Goal: Task Accomplishment & Management: Manage account settings

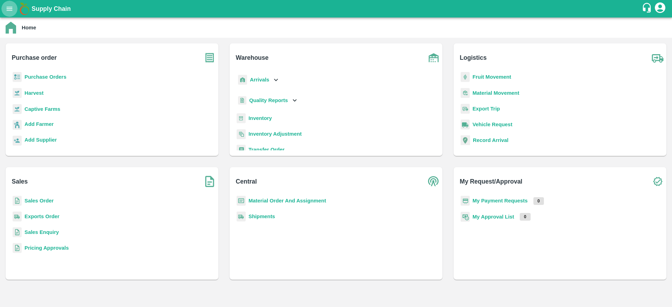
click at [13, 9] on icon "open drawer" at bounding box center [10, 9] width 8 height 8
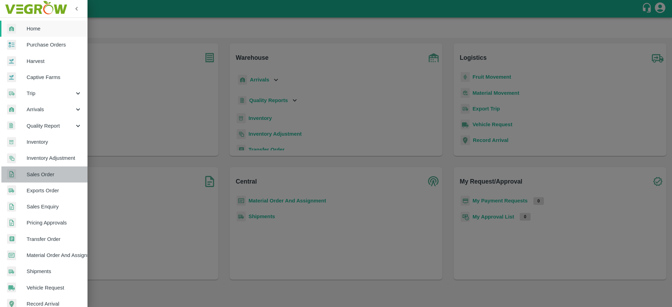
click at [49, 181] on link "Sales Order" at bounding box center [43, 175] width 87 height 16
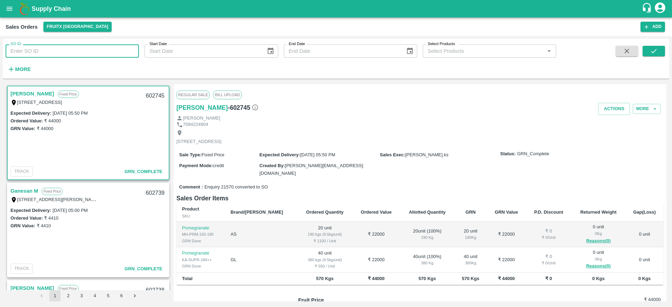
click at [16, 55] on input "SO ID" at bounding box center [72, 50] width 133 height 13
click at [21, 47] on input "SO ID" at bounding box center [72, 50] width 133 height 13
type input "601517"
click at [661, 58] on span at bounding box center [653, 60] width 22 height 29
drag, startPoint x: 661, startPoint y: 57, endPoint x: 654, endPoint y: 50, distance: 10.4
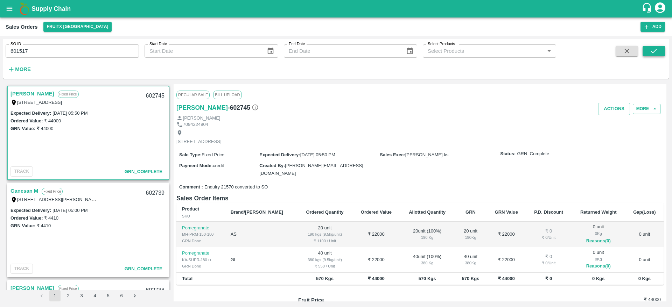
click at [654, 50] on span at bounding box center [653, 60] width 22 height 29
click at [654, 50] on icon "submit" at bounding box center [654, 51] width 8 height 8
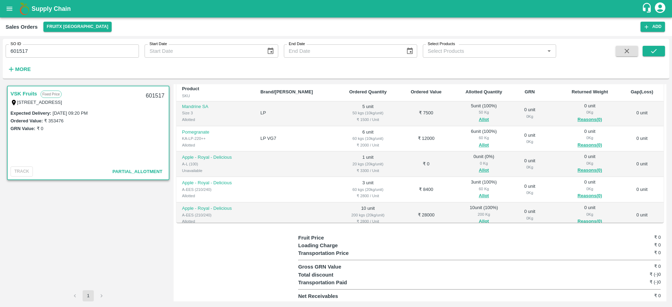
scroll to position [104, 0]
click at [479, 167] on button "Allot" at bounding box center [484, 170] width 10 height 8
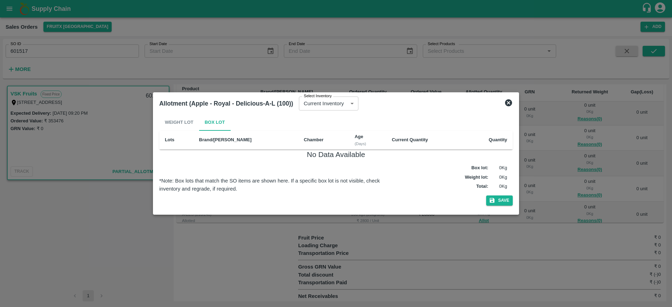
click at [508, 101] on icon at bounding box center [508, 102] width 7 height 7
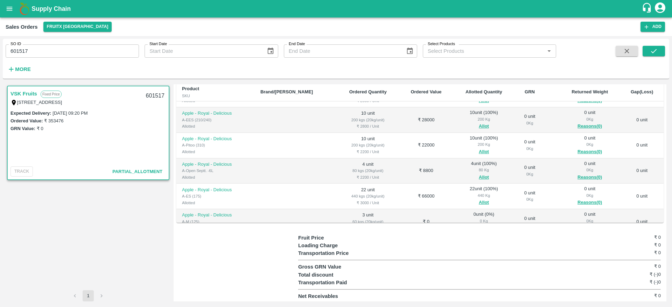
scroll to position [273, 0]
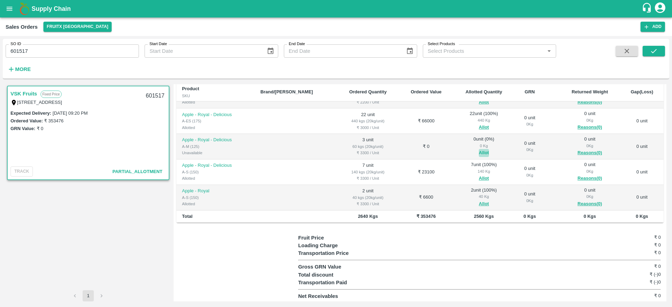
click at [479, 151] on button "Allot" at bounding box center [484, 153] width 10 height 8
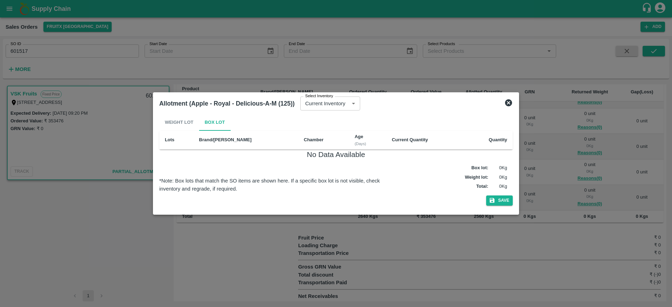
click at [509, 104] on icon at bounding box center [508, 102] width 7 height 7
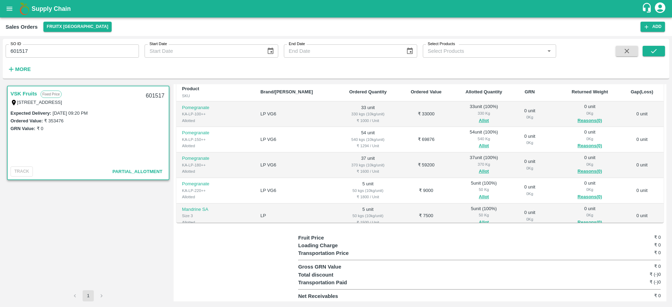
scroll to position [0, 0]
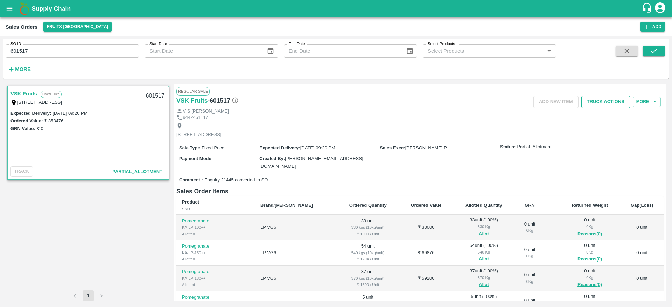
click at [602, 106] on button "Truck Actions" at bounding box center [605, 102] width 49 height 12
click at [474, 144] on div at bounding box center [336, 153] width 672 height 307
click at [627, 45] on div "SO ID 601517 SO ID Start Date Start Date End Date End Date Select Products Sele…" at bounding box center [336, 59] width 666 height 34
click at [627, 49] on icon "button" at bounding box center [627, 51] width 8 height 8
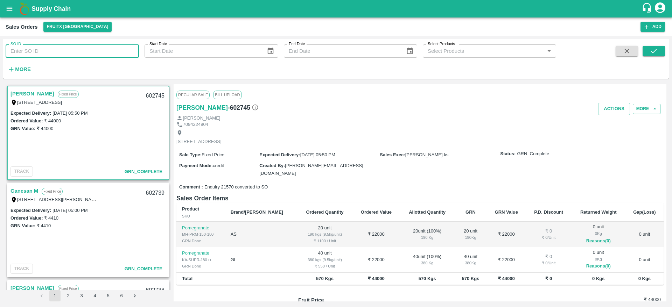
click at [39, 49] on input "SO ID" at bounding box center [72, 50] width 133 height 13
paste input "601517"
type input "601517"
click at [656, 54] on icon "submit" at bounding box center [654, 51] width 8 height 8
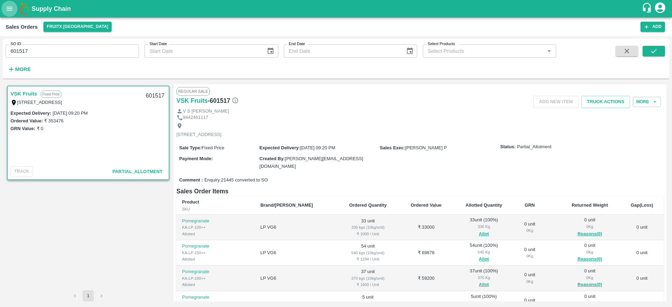
click at [12, 10] on icon "open drawer" at bounding box center [10, 9] width 6 height 4
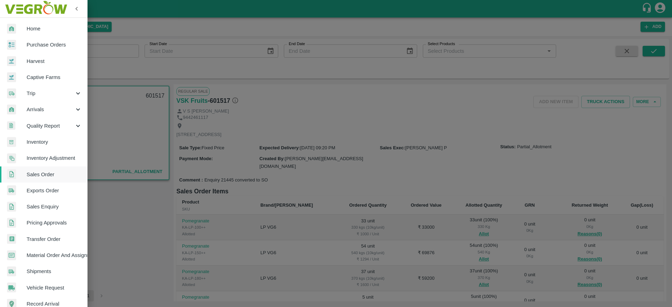
click at [45, 108] on span "Arrivals" at bounding box center [51, 110] width 48 height 8
click at [47, 141] on span "DC Arrivals" at bounding box center [57, 142] width 50 height 8
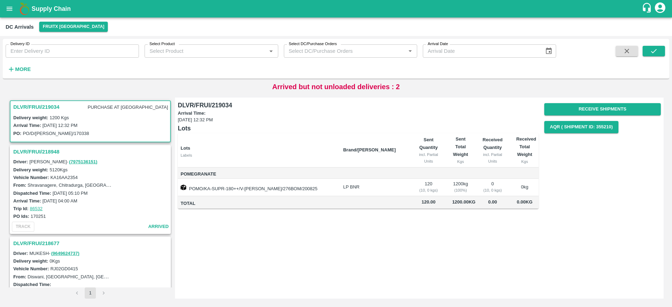
click at [38, 107] on h3 "DLVR/FRUI/219034" at bounding box center [36, 106] width 46 height 9
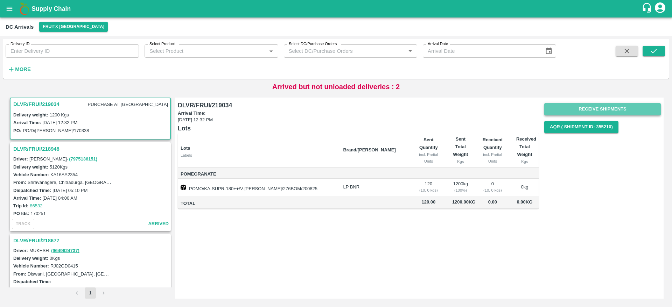
click at [604, 111] on button "Receive Shipments" at bounding box center [602, 109] width 116 height 12
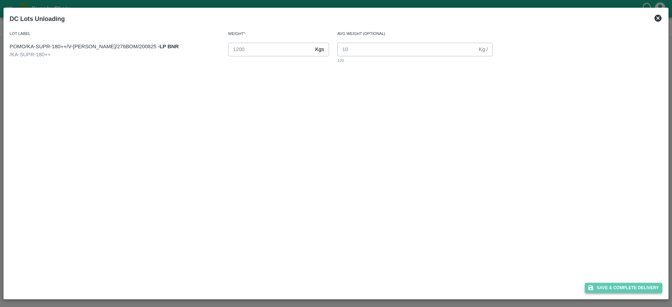
click at [626, 286] on button "Save & Complete Delivery" at bounding box center [624, 288] width 78 height 10
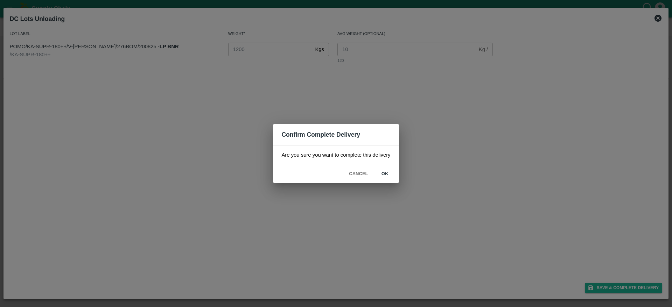
click at [384, 167] on div "Cancel ok" at bounding box center [336, 174] width 126 height 18
click at [384, 175] on button "ok" at bounding box center [385, 174] width 22 height 12
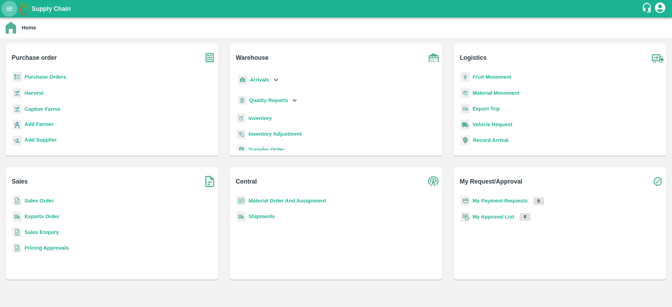
click at [13, 7] on icon "open drawer" at bounding box center [10, 9] width 8 height 8
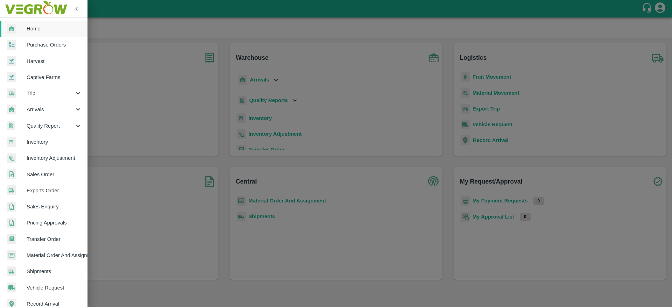
click at [41, 139] on span "Inventory" at bounding box center [54, 142] width 55 height 8
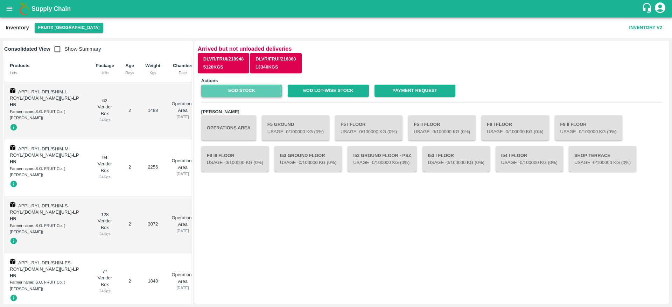
click at [254, 90] on link "EOD Stock" at bounding box center [241, 91] width 81 height 12
click at [7, 10] on icon "open drawer" at bounding box center [10, 9] width 6 height 4
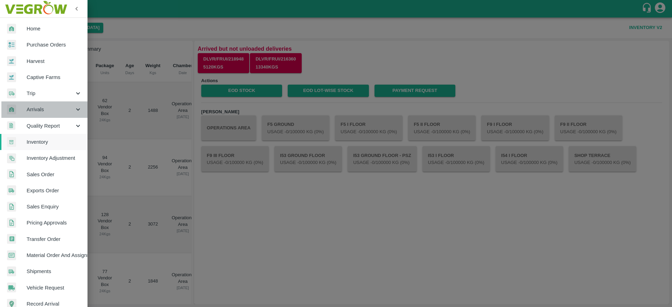
click at [45, 109] on span "Arrivals" at bounding box center [51, 110] width 48 height 8
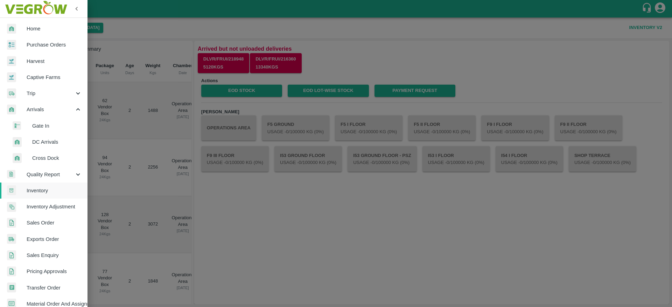
click at [40, 137] on li "DC Arrivals" at bounding box center [47, 142] width 82 height 16
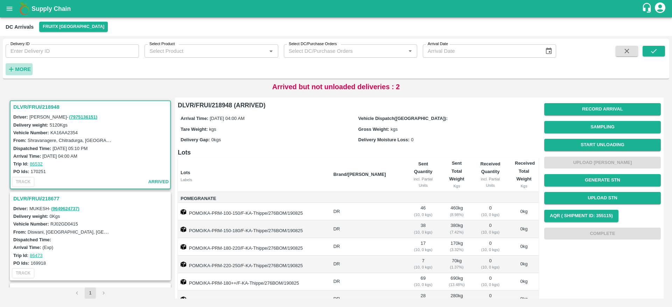
click at [22, 67] on strong "More" at bounding box center [23, 69] width 16 height 6
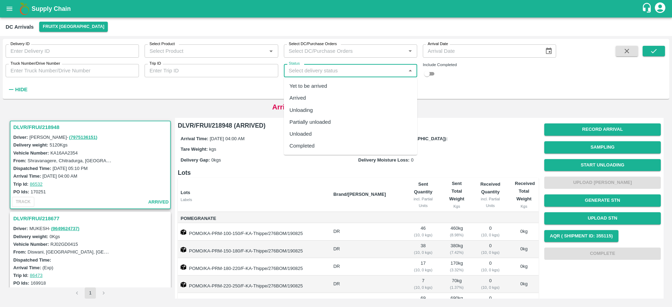
click at [361, 69] on input "Status" at bounding box center [345, 70] width 118 height 9
click at [346, 147] on div "Completed" at bounding box center [350, 146] width 133 height 12
type input "Completed"
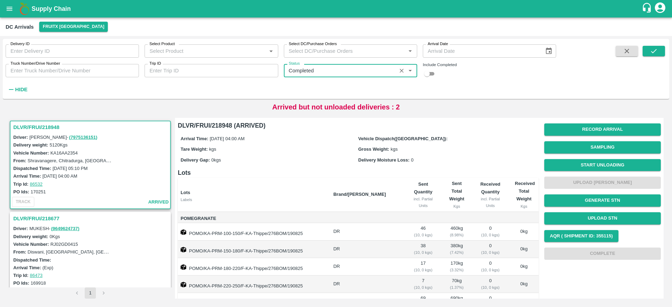
click at [427, 74] on input "checkbox" at bounding box center [426, 74] width 25 height 8
checkbox input "true"
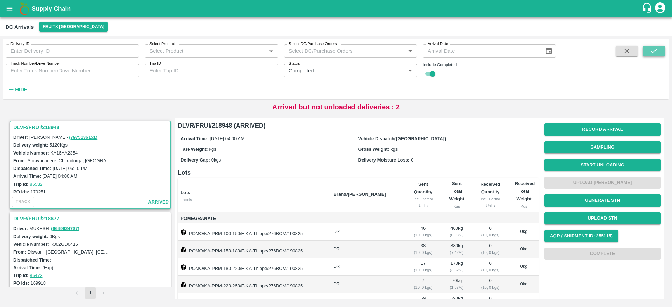
click at [650, 47] on icon "submit" at bounding box center [654, 51] width 8 height 8
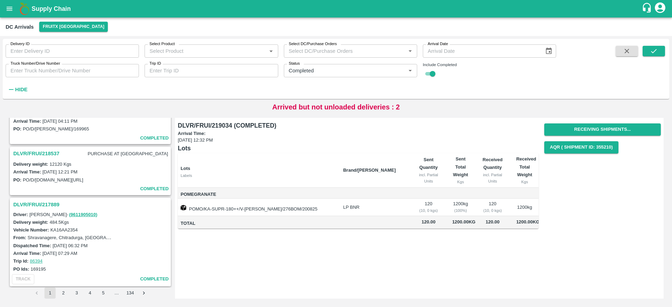
scroll to position [76, 0]
click at [49, 151] on h3 "DLVR/FRUI/218537" at bounding box center [36, 153] width 46 height 9
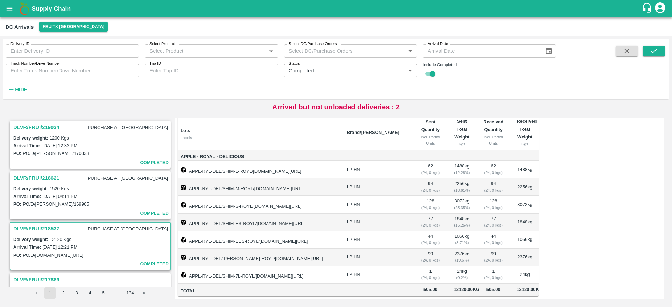
click at [43, 11] on b "Supply Chain" at bounding box center [50, 8] width 39 height 7
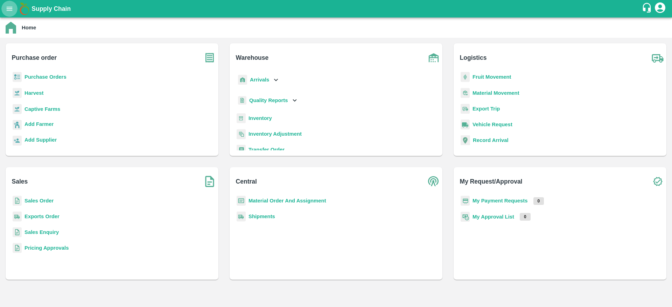
click at [5, 12] on button "open drawer" at bounding box center [9, 9] width 16 height 16
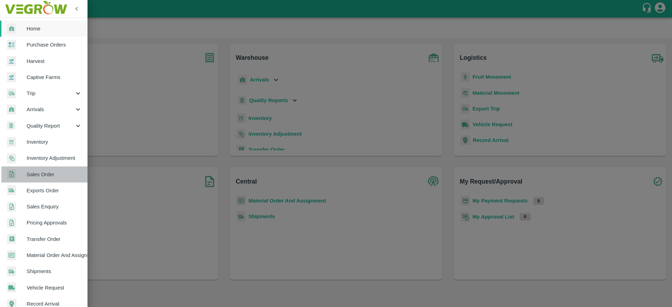
click at [53, 175] on span "Sales Order" at bounding box center [54, 175] width 55 height 8
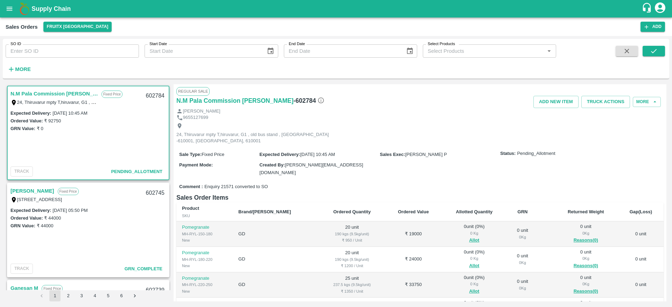
click at [52, 96] on link "N.M Pala Commission Mundy" at bounding box center [53, 93] width 87 height 9
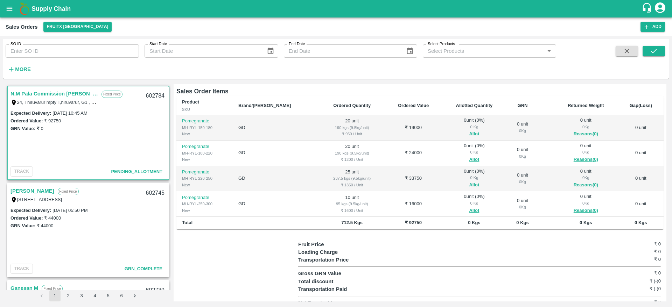
scroll to position [82, 0]
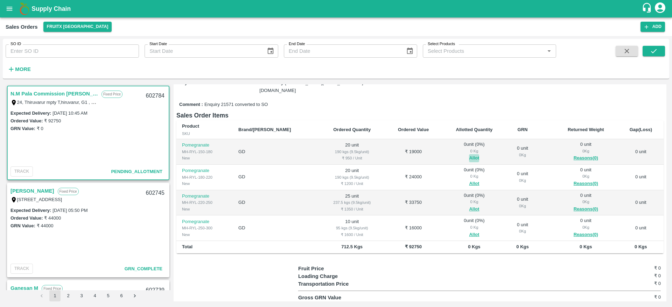
click at [469, 154] on button "Allot" at bounding box center [474, 158] width 10 height 8
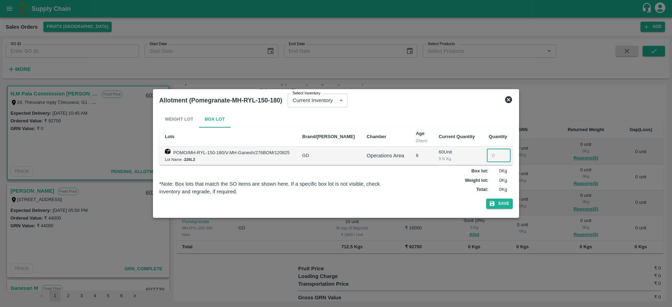
click at [494, 158] on input "number" at bounding box center [499, 155] width 24 height 13
type input "20"
click at [496, 206] on button "Save" at bounding box center [499, 204] width 27 height 10
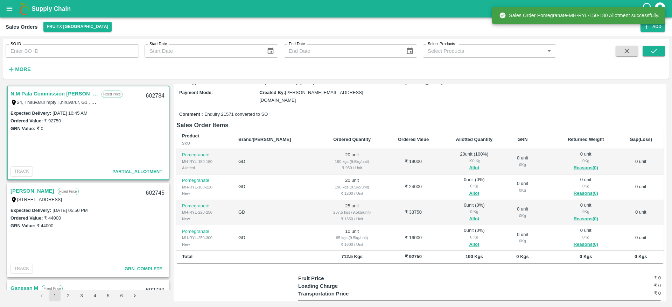
scroll to position [76, 0]
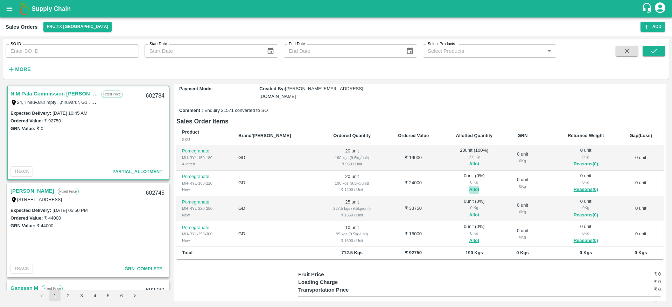
click at [469, 186] on button "Allot" at bounding box center [474, 190] width 10 height 8
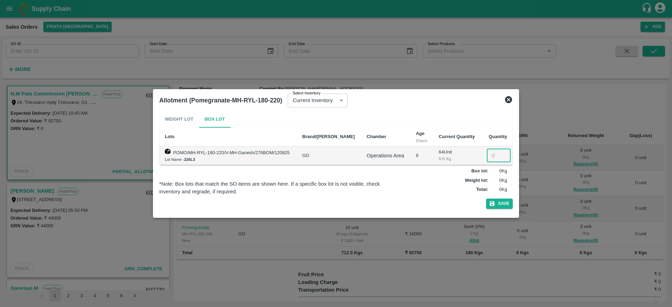
click at [491, 156] on input "number" at bounding box center [499, 155] width 24 height 13
type input "20"
click at [495, 205] on button "Save" at bounding box center [499, 204] width 27 height 10
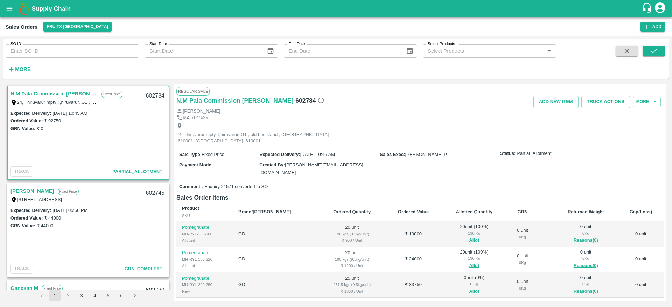
scroll to position [106, 0]
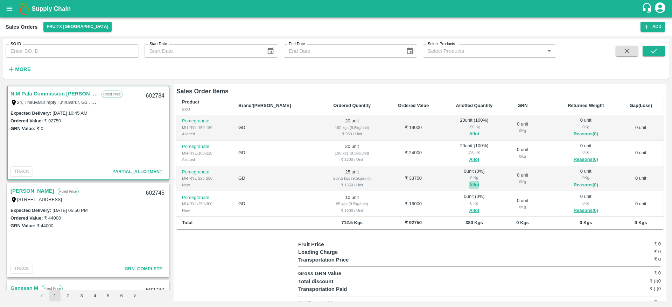
click at [469, 181] on button "Allot" at bounding box center [474, 185] width 10 height 8
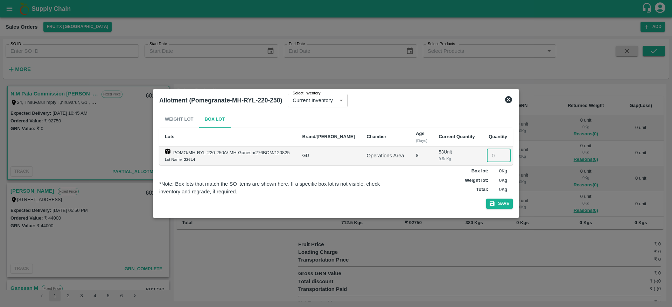
click at [493, 156] on input "number" at bounding box center [499, 155] width 24 height 13
type input "25"
click at [502, 203] on button "Save" at bounding box center [499, 204] width 27 height 10
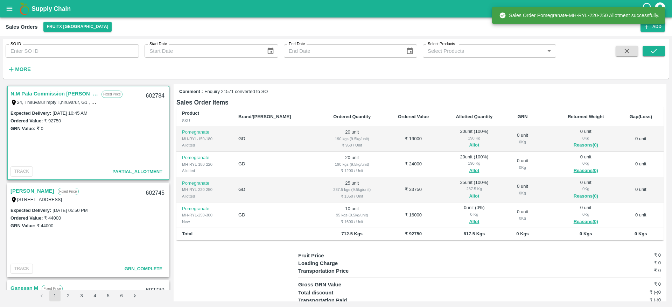
scroll to position [97, 0]
click at [469, 217] on button "Allot" at bounding box center [474, 221] width 10 height 8
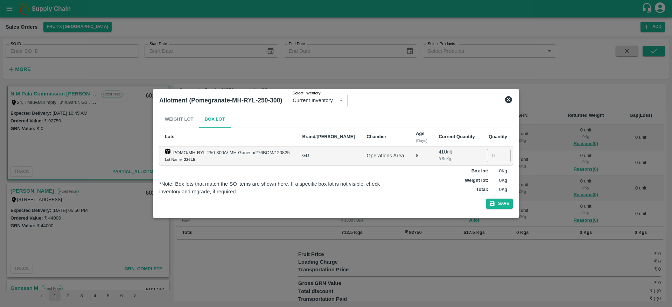
click at [508, 96] on icon at bounding box center [508, 100] width 8 height 8
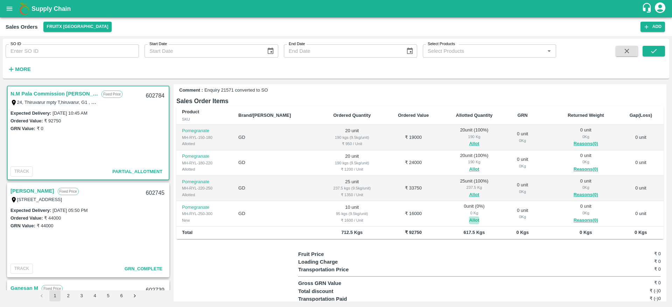
click at [469, 217] on button "Allot" at bounding box center [474, 221] width 10 height 8
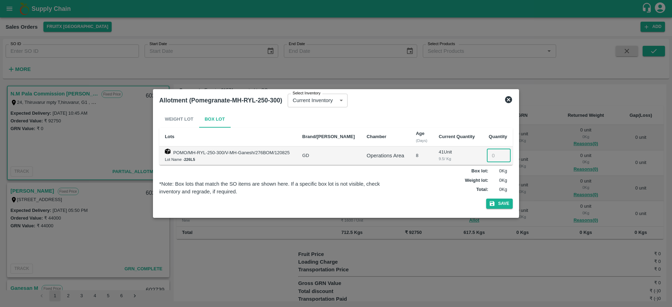
click at [489, 152] on input "number" at bounding box center [499, 155] width 24 height 13
type input "10"
click at [500, 204] on button "Save" at bounding box center [499, 204] width 27 height 10
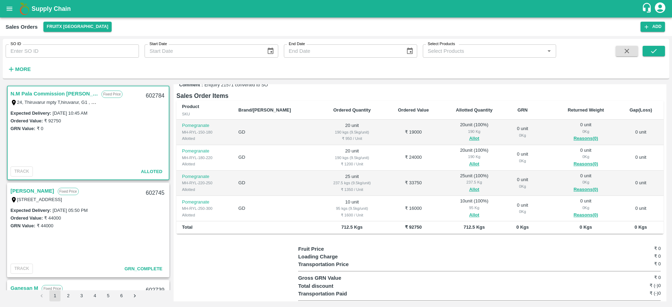
scroll to position [106, 0]
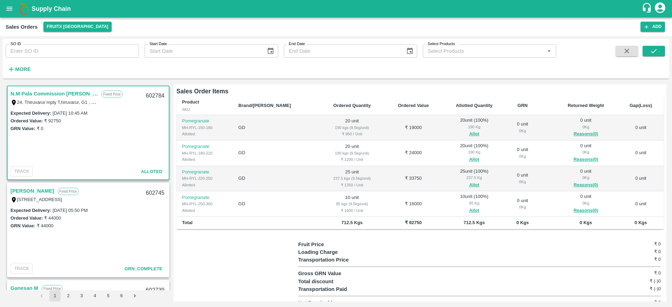
click at [40, 93] on link "N.M Pala Commission [PERSON_NAME]" at bounding box center [53, 93] width 87 height 9
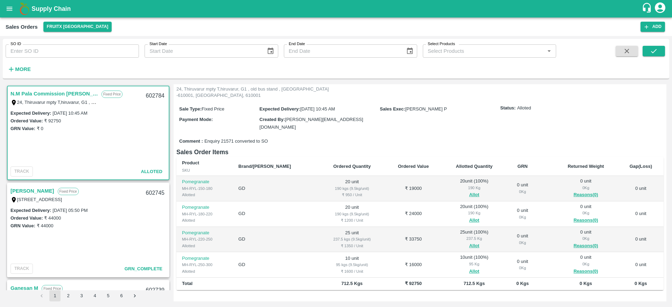
scroll to position [44, 0]
click at [153, 96] on div "602784" at bounding box center [155, 96] width 27 height 16
copy div "602784"
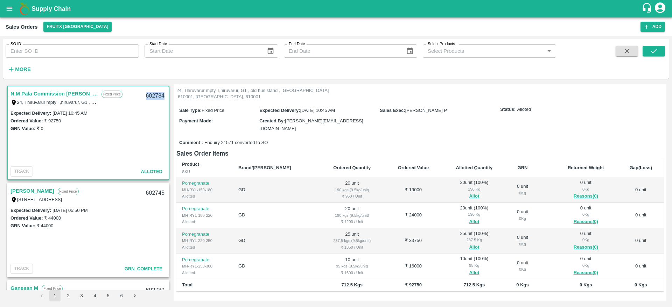
scroll to position [0, 0]
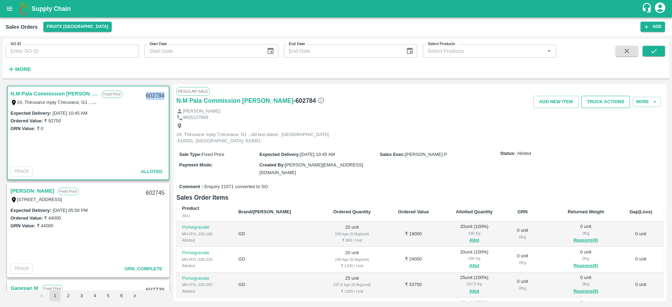
click at [602, 102] on button "Truck Actions" at bounding box center [605, 102] width 49 height 12
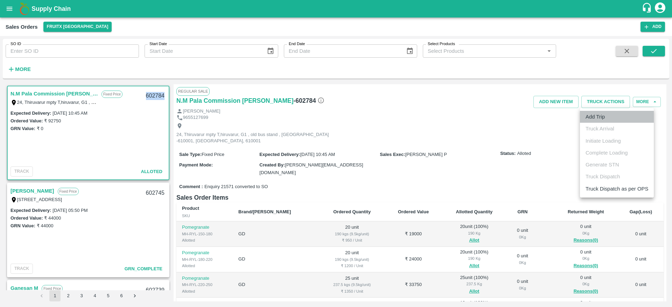
click at [595, 120] on li "Add Trip" at bounding box center [617, 117] width 74 height 12
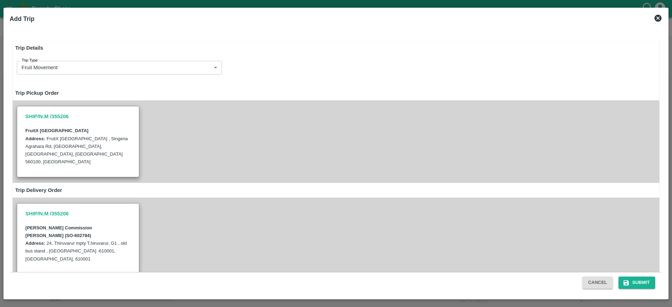
radio input "true"
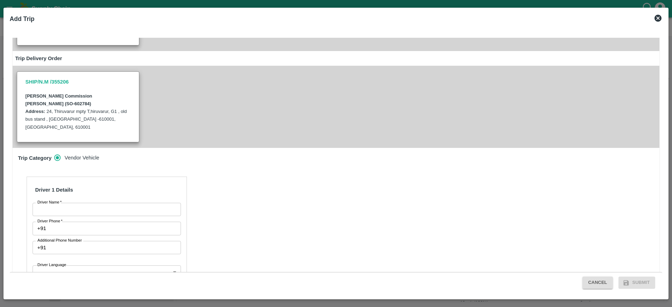
scroll to position [134, 0]
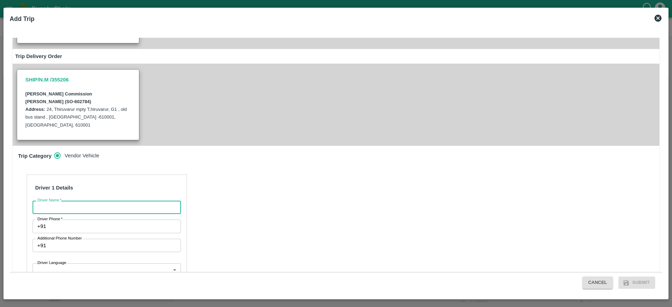
click at [75, 201] on input "Driver Name   *" at bounding box center [107, 207] width 148 height 13
type input "N.M Sons"
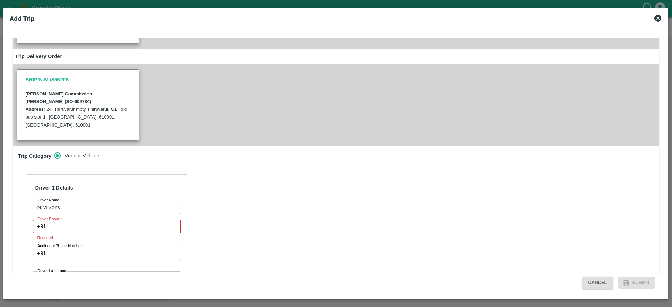
click at [74, 220] on input "Driver Phone   *" at bounding box center [115, 226] width 132 height 13
type input "6385216838"
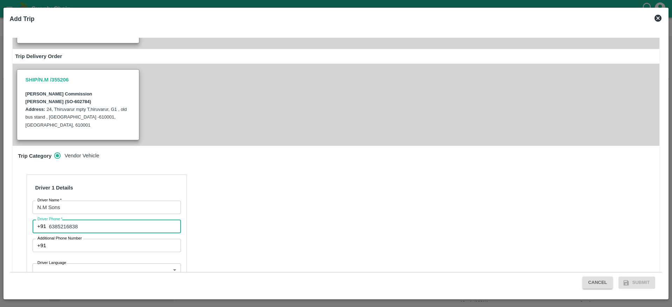
scroll to position [209, 0]
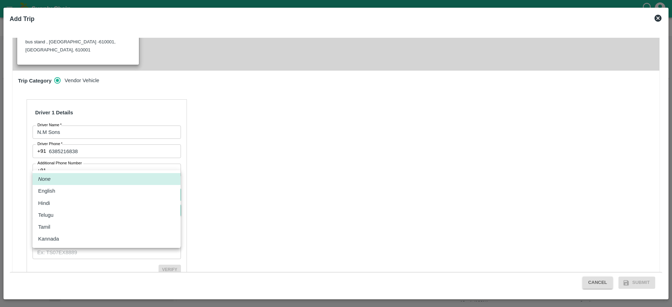
drag, startPoint x: 100, startPoint y: 162, endPoint x: 79, endPoint y: 222, distance: 64.2
click at [79, 222] on body "Supply Chain Sales Orders FruitX Bangalore Add SO ID SO ID Start Date Start Dat…" at bounding box center [336, 153] width 672 height 307
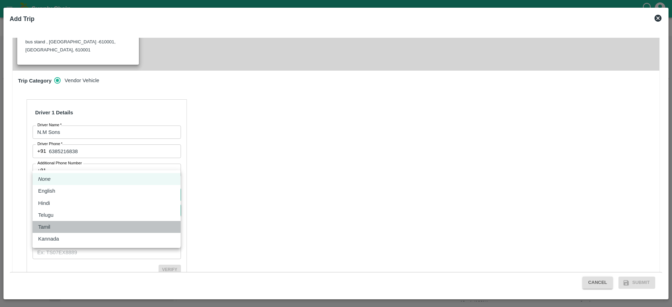
click at [79, 222] on li "Tamil" at bounding box center [107, 227] width 148 height 12
type input "ta"
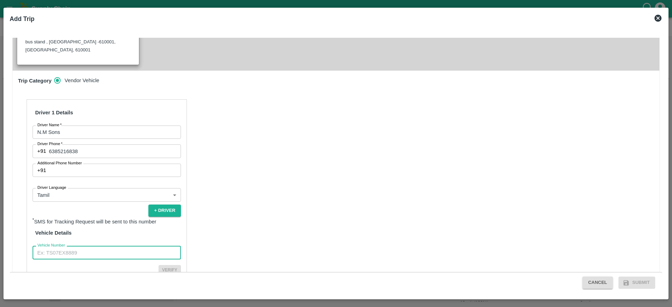
click at [114, 246] on input "Vehicle Number" at bounding box center [107, 252] width 148 height 13
type input "KA708794"
click at [168, 265] on button "Verify" at bounding box center [169, 270] width 22 height 10
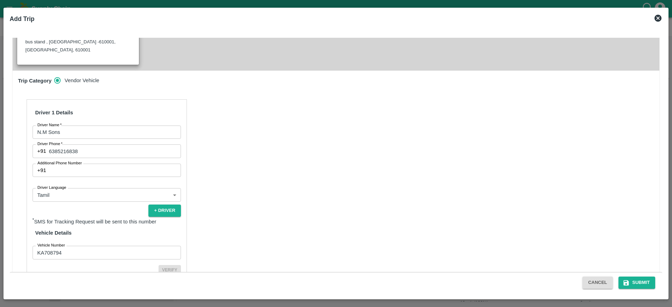
scroll to position [207, 0]
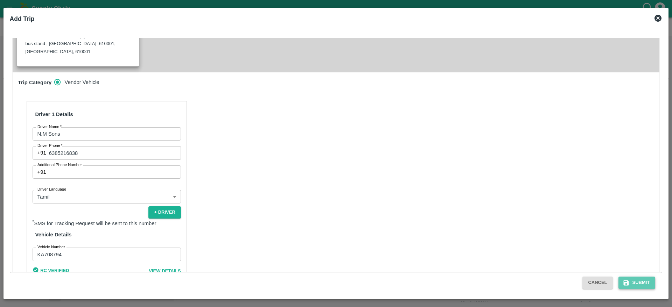
click at [636, 280] on button "Submit" at bounding box center [636, 283] width 37 height 12
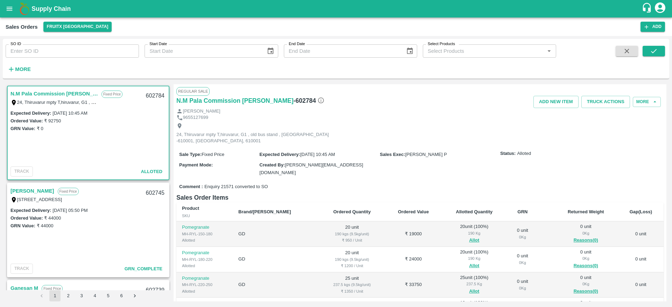
click at [50, 91] on link "N.M Pala Commission [PERSON_NAME]" at bounding box center [53, 93] width 87 height 9
click at [601, 106] on button "Truck Actions" at bounding box center [605, 102] width 49 height 12
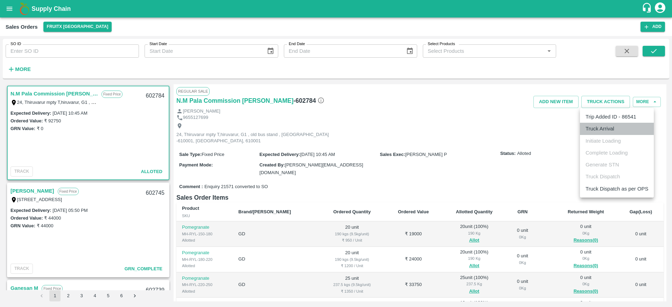
click at [607, 131] on li "Truck Arrival" at bounding box center [617, 129] width 74 height 12
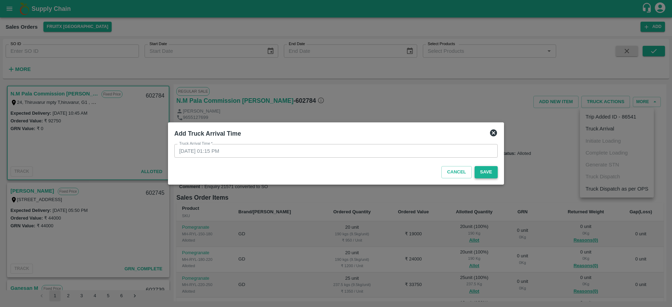
click at [483, 174] on button "Save" at bounding box center [485, 172] width 23 height 12
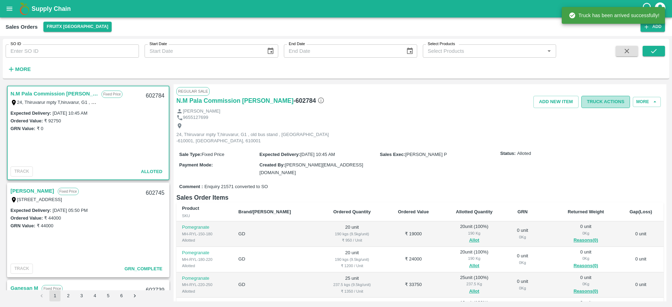
click at [596, 103] on button "Truck Actions" at bounding box center [605, 102] width 49 height 12
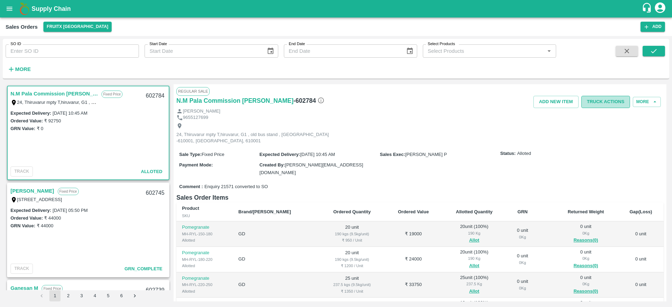
click at [602, 101] on button "Truck Actions" at bounding box center [605, 102] width 49 height 12
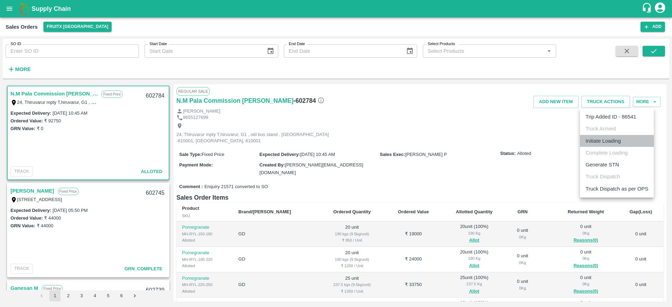
click at [601, 143] on li "Initiate Loading" at bounding box center [617, 141] width 74 height 12
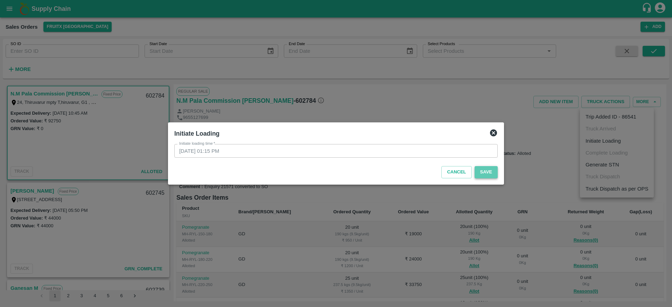
click at [493, 174] on button "Save" at bounding box center [485, 172] width 23 height 12
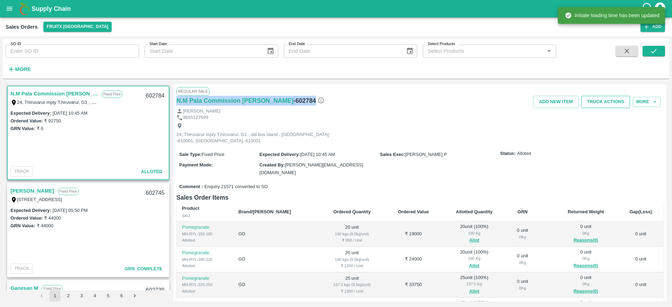
drag, startPoint x: 604, startPoint y: 91, endPoint x: 603, endPoint y: 103, distance: 12.2
click at [603, 103] on div "Regular Sale N.M Pala Commission Mundy - 602784 Add NEW ITEM Truck Actions More…" at bounding box center [420, 192] width 493 height 217
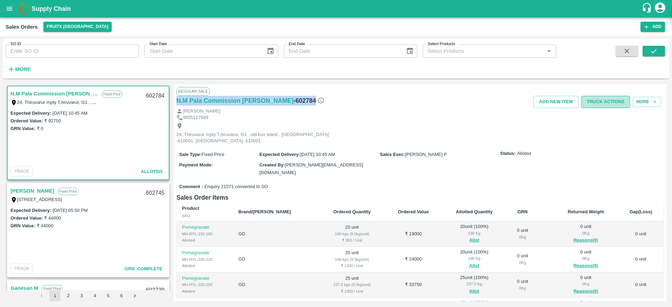
click at [603, 103] on button "Truck Actions" at bounding box center [605, 102] width 49 height 12
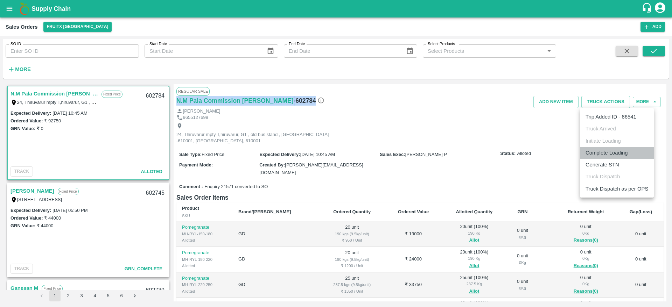
click at [607, 156] on li "Complete Loading" at bounding box center [617, 153] width 74 height 12
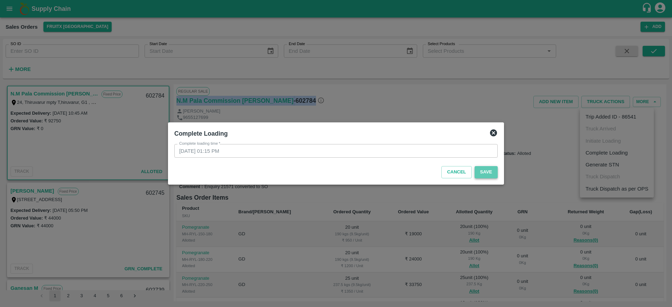
click at [491, 171] on button "Save" at bounding box center [485, 172] width 23 height 12
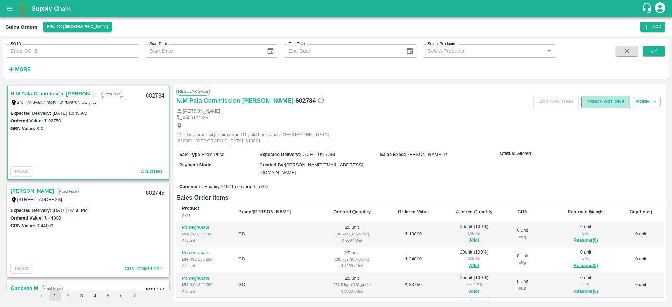
click at [615, 97] on button "Truck Actions" at bounding box center [605, 102] width 49 height 12
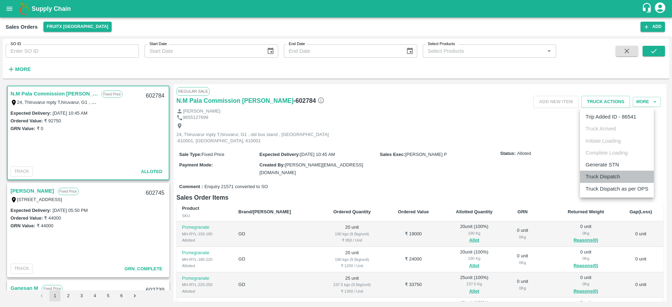
click at [601, 175] on li "Truck Dispatch" at bounding box center [617, 177] width 74 height 12
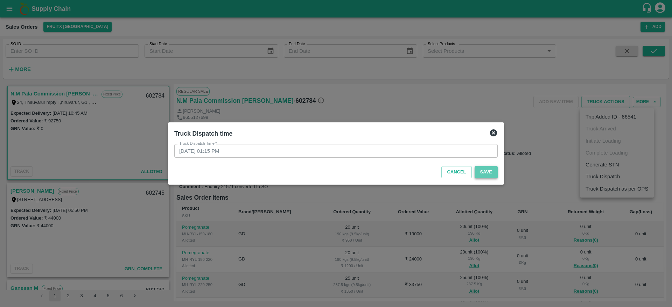
click at [486, 175] on button "Save" at bounding box center [485, 172] width 23 height 12
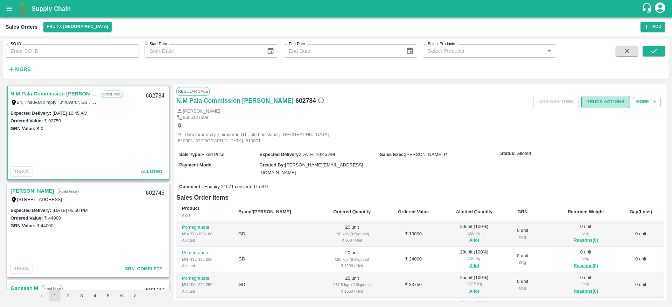
click at [613, 101] on button "Truck Actions" at bounding box center [605, 102] width 49 height 12
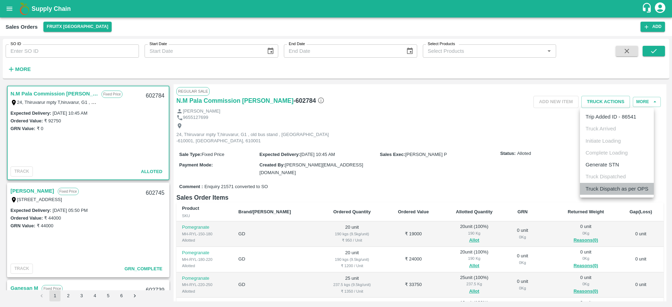
click at [603, 185] on li "Truck Dispatch as per OPS" at bounding box center [617, 189] width 74 height 12
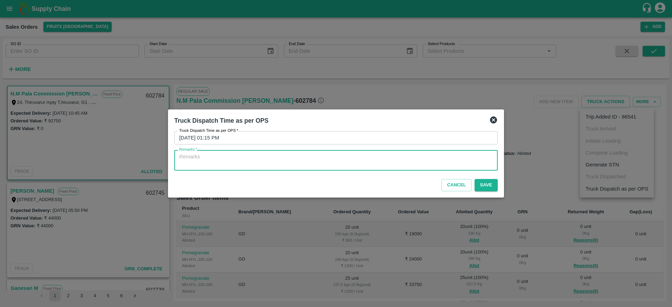
click at [413, 164] on textarea "Remarks   *" at bounding box center [335, 160] width 313 height 15
type textarea "o"
type textarea "OTD"
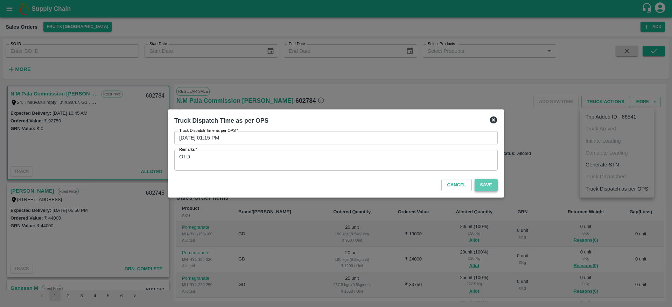
click at [479, 184] on button "Save" at bounding box center [485, 185] width 23 height 12
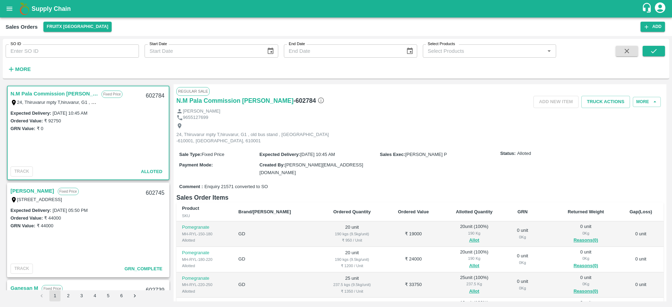
click at [38, 92] on link "N.M Pala Commission [PERSON_NAME]" at bounding box center [53, 93] width 87 height 9
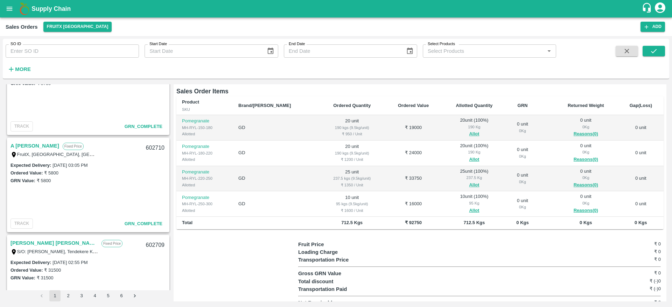
scroll to position [2225, 0]
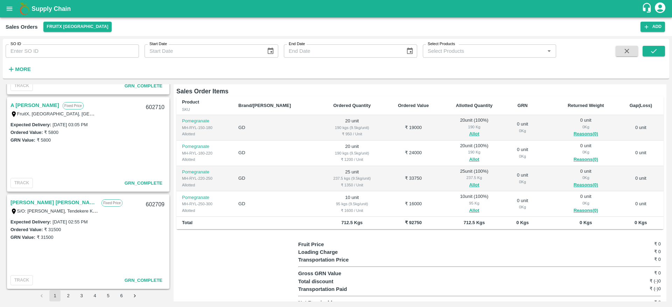
click at [68, 296] on button "2" at bounding box center [68, 295] width 11 height 11
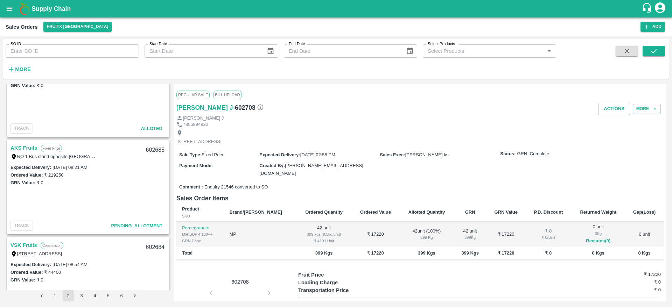
scroll to position [626, 0]
click at [20, 144] on link "AKS Fruits" at bounding box center [23, 148] width 27 height 9
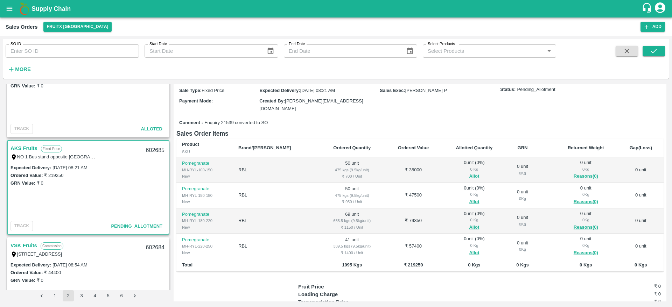
scroll to position [65, 0]
click at [465, 171] on span "Allot" at bounding box center [474, 175] width 54 height 8
click at [469, 171] on button "Allot" at bounding box center [474, 175] width 10 height 8
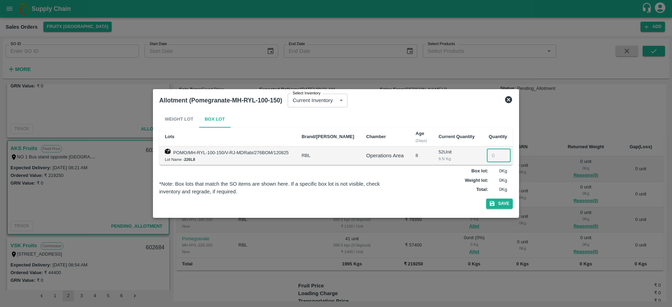
click at [489, 151] on input "number" at bounding box center [499, 155] width 24 height 13
type input "50"
click at [495, 200] on button "Save" at bounding box center [499, 204] width 27 height 10
click at [507, 98] on icon at bounding box center [508, 99] width 7 height 7
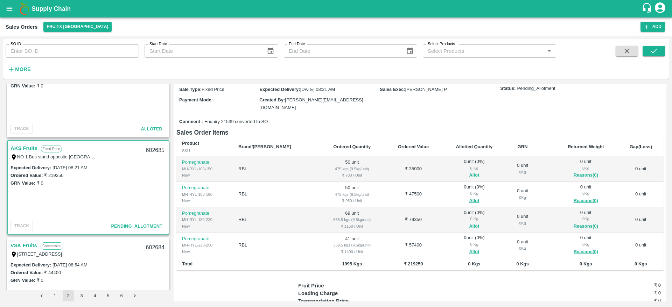
click at [48, 8] on b "Supply Chain" at bounding box center [50, 8] width 39 height 7
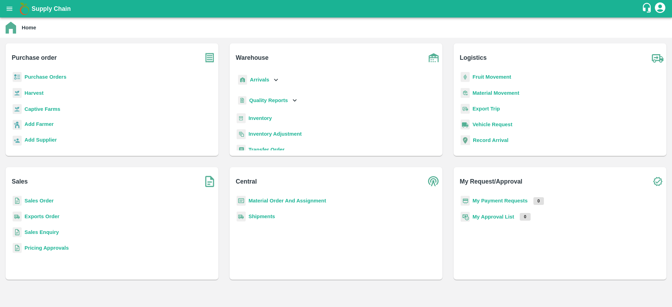
click at [43, 201] on b "Sales Order" at bounding box center [38, 201] width 29 height 6
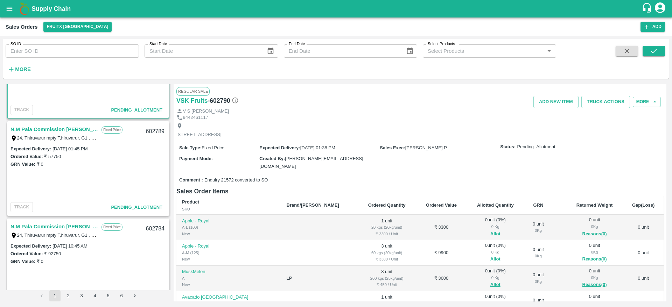
scroll to position [14, 0]
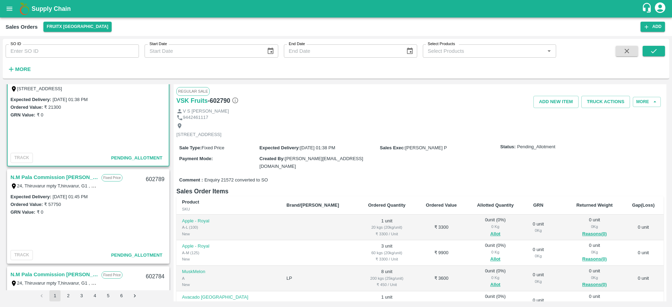
click at [33, 179] on link "N.M Pala Commission [PERSON_NAME]" at bounding box center [53, 177] width 87 height 9
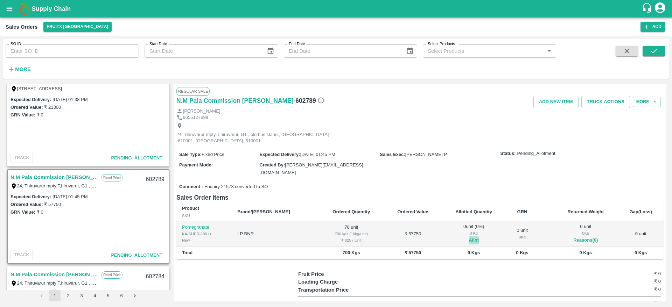
click at [468, 236] on button "Allot" at bounding box center [473, 240] width 10 height 8
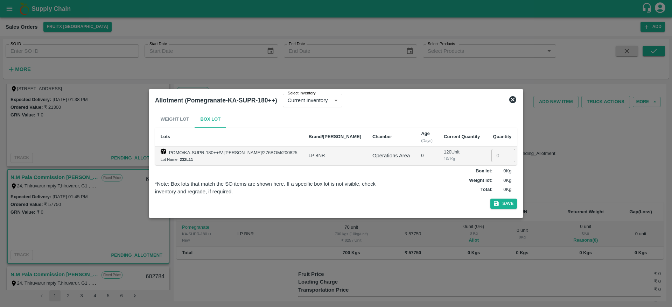
click at [491, 158] on input "number" at bounding box center [503, 155] width 24 height 13
type input "70"
click at [503, 204] on button "Save" at bounding box center [503, 204] width 27 height 10
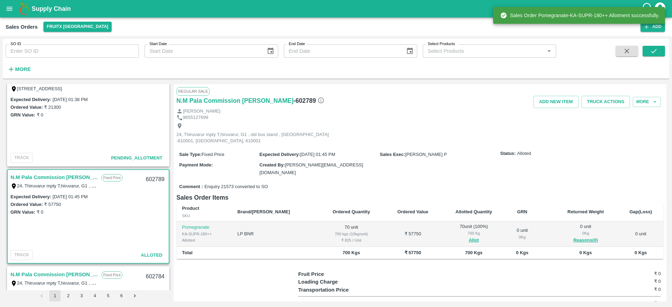
click at [149, 181] on div "602789" at bounding box center [155, 179] width 27 height 16
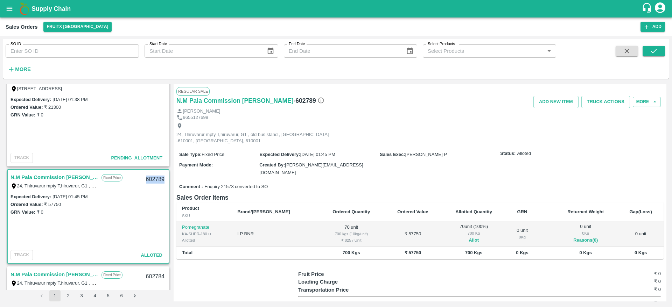
copy div "602789"
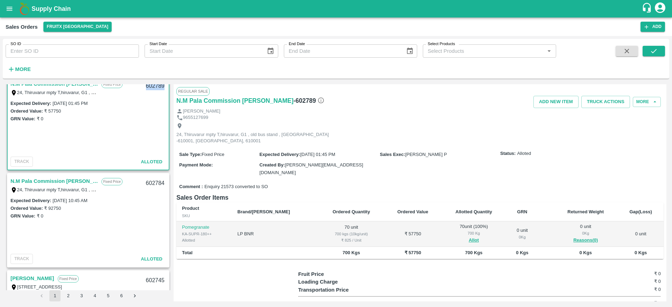
scroll to position [114, 0]
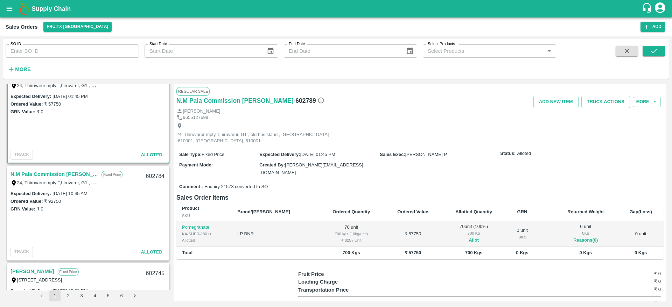
click at [65, 175] on link "N.M Pala Commission [PERSON_NAME]" at bounding box center [53, 174] width 87 height 9
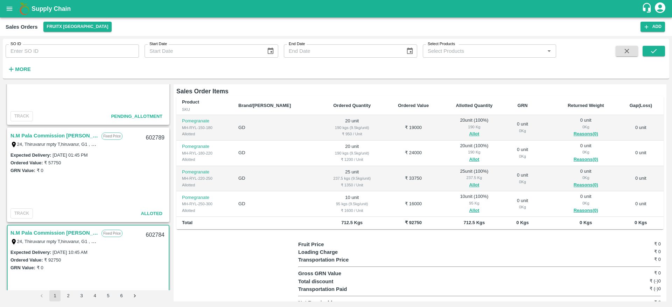
scroll to position [35, 0]
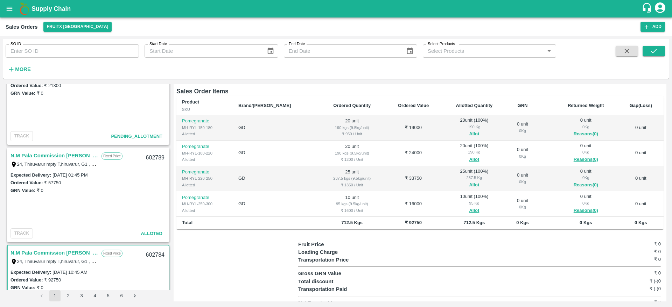
click at [45, 153] on link "N.M Pala Commission [PERSON_NAME]" at bounding box center [53, 155] width 87 height 9
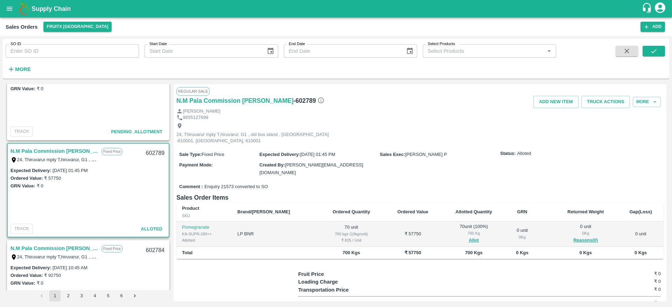
scroll to position [34, 0]
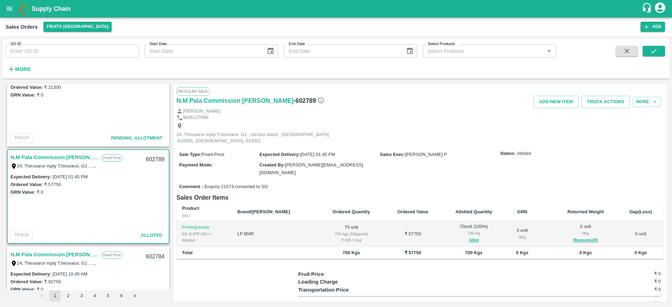
click at [37, 159] on link "N.M Pala Commission [PERSON_NAME]" at bounding box center [53, 157] width 87 height 9
click at [157, 160] on div "602789" at bounding box center [155, 159] width 27 height 16
copy div "602789"
click at [97, 206] on div "Expected Delivery : 20 Aug 2025, 01:45 PM Ordered Value: ₹ 57750 GRN Value: ₹ 0" at bounding box center [88, 200] width 161 height 55
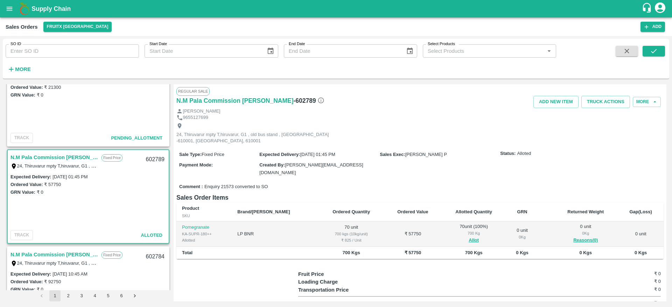
click at [148, 160] on div "602789" at bounding box center [155, 159] width 27 height 16
click at [594, 100] on button "Truck Actions" at bounding box center [605, 102] width 49 height 12
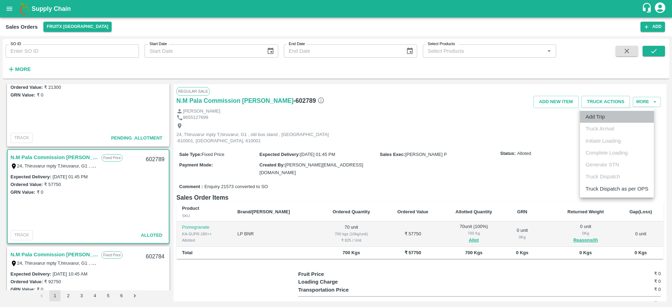
click at [597, 119] on li "Add Trip" at bounding box center [617, 117] width 74 height 12
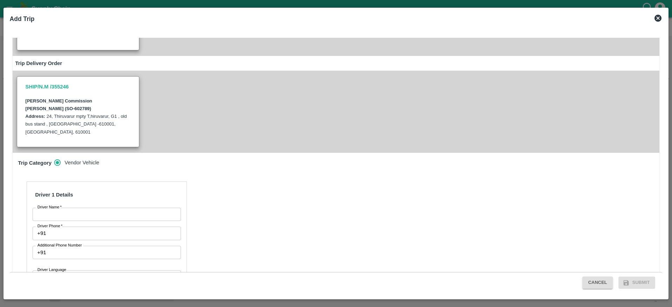
scroll to position [133, 0]
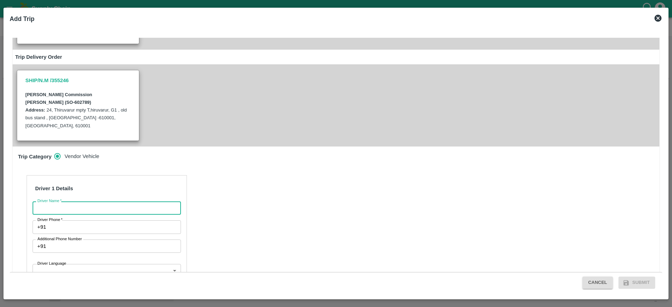
click at [82, 201] on input "Driver Name   *" at bounding box center [107, 207] width 148 height 13
type input "N"
click at [74, 201] on input "Driver Name   *" at bounding box center [107, 207] width 148 height 13
type input "IS Kareem"
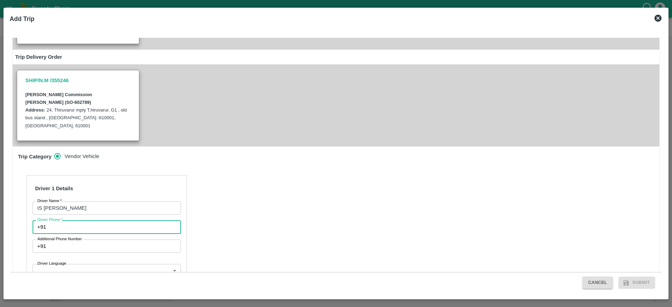
click at [92, 220] on input "Driver Phone   *" at bounding box center [115, 226] width 132 height 13
type input "9740700398"
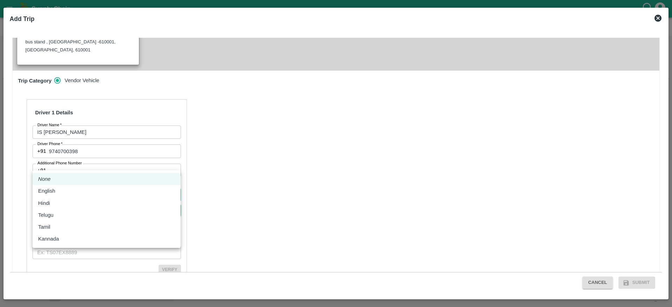
click at [109, 164] on body "Supply Chain Sales Orders FruitX Bangalore Add SO ID SO ID Start Date Start Dat…" at bounding box center [336, 153] width 672 height 307
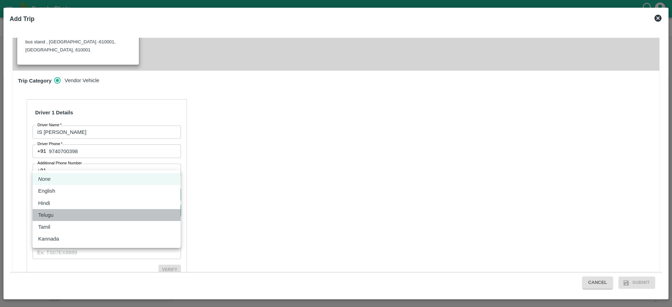
click at [72, 217] on div "Telugu" at bounding box center [106, 215] width 137 height 8
type input "te"
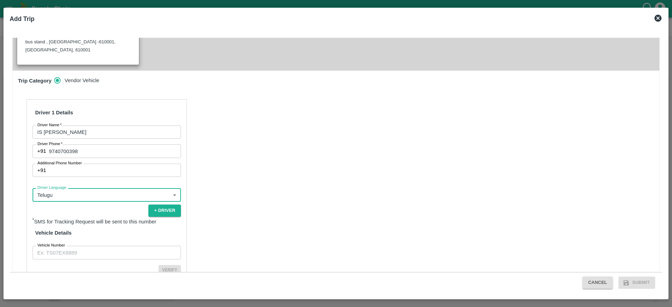
click at [79, 246] on input "Vehicle Number" at bounding box center [107, 252] width 148 height 13
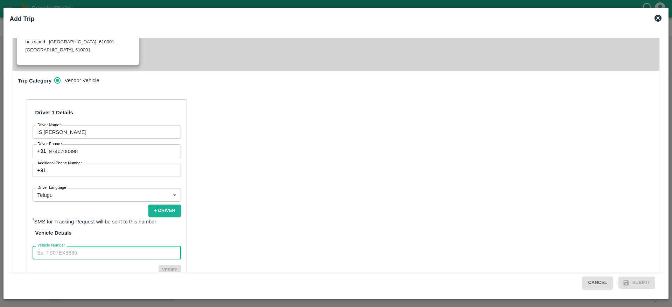
type input "KA708794"
drag, startPoint x: 113, startPoint y: 225, endPoint x: 0, endPoint y: 226, distance: 112.6
click at [0, 226] on div "Add Trip Trip Details Trip Type Fruit Movement 1 Trip Type Trip Pickup Order SH…" at bounding box center [336, 153] width 672 height 307
click at [67, 246] on input "Vehicle Number" at bounding box center [107, 252] width 148 height 13
type input "KA01HH0675"
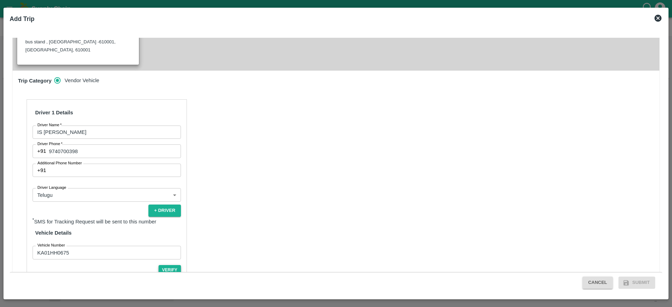
drag, startPoint x: 163, startPoint y: 231, endPoint x: 163, endPoint y: 237, distance: 5.6
click at [163, 237] on div "Driver 1 Details Driver Name   * IS Kareem Driver Name Driver Phone   * +91 974…" at bounding box center [107, 195] width 160 height 193
click at [163, 265] on button "Verify" at bounding box center [169, 270] width 22 height 10
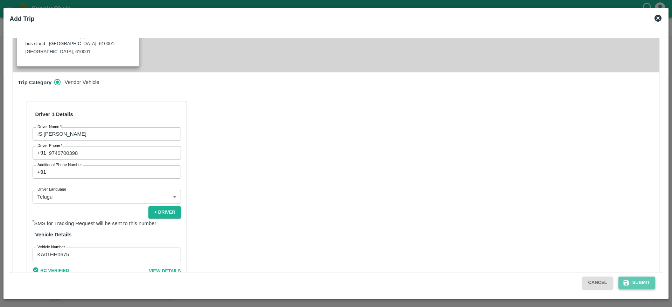
click at [634, 281] on button "Submit" at bounding box center [636, 283] width 37 height 12
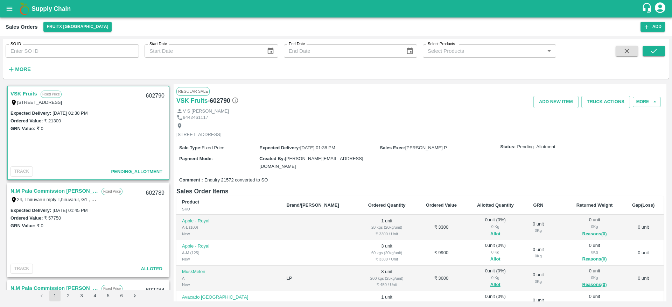
click at [50, 192] on link "N.M Pala Commission [PERSON_NAME]" at bounding box center [53, 190] width 87 height 9
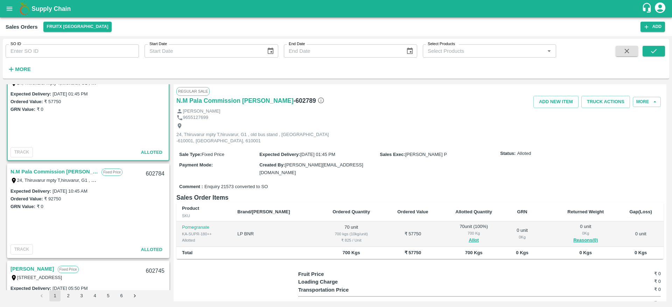
scroll to position [133, 0]
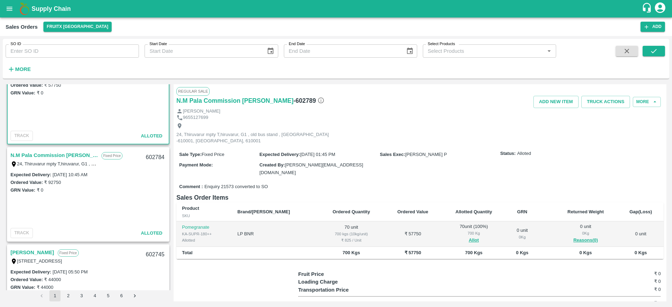
click at [40, 155] on link "N.M Pala Commission [PERSON_NAME]" at bounding box center [53, 155] width 87 height 9
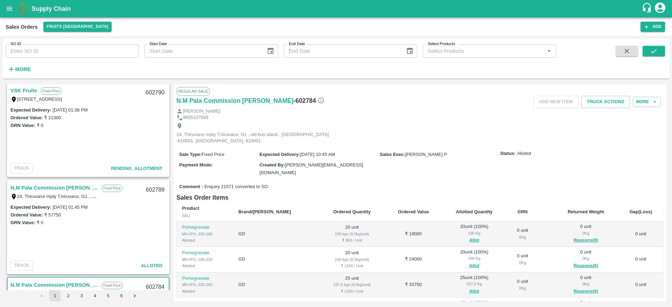
scroll to position [3, 0]
click at [42, 186] on link "N.M Pala Commission [PERSON_NAME]" at bounding box center [53, 188] width 87 height 9
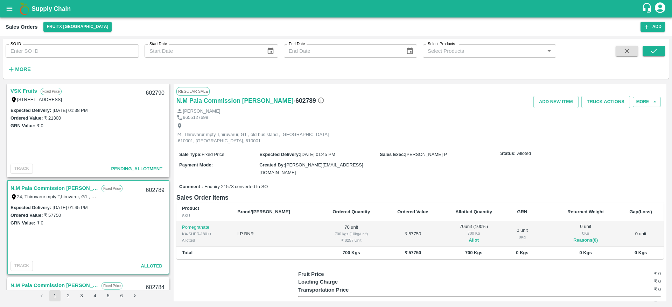
click at [46, 186] on link "N.M Pala Commission [PERSON_NAME]" at bounding box center [53, 188] width 87 height 9
click at [607, 105] on button "Truck Actions" at bounding box center [605, 102] width 49 height 12
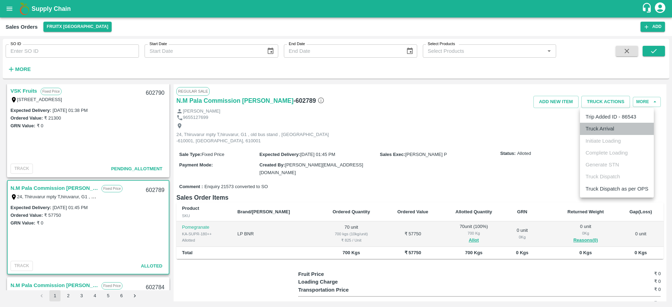
click at [605, 126] on li "Truck Arrival" at bounding box center [617, 129] width 74 height 12
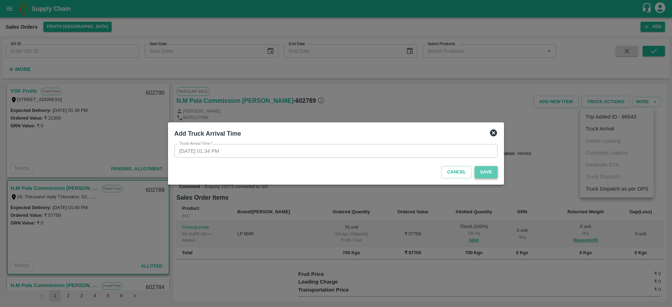
click at [488, 169] on button "Save" at bounding box center [485, 172] width 23 height 12
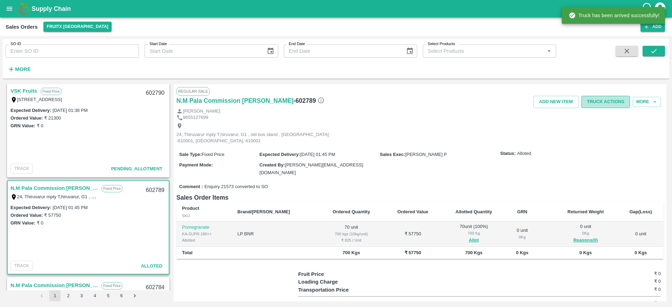
click at [602, 105] on button "Truck Actions" at bounding box center [605, 102] width 49 height 12
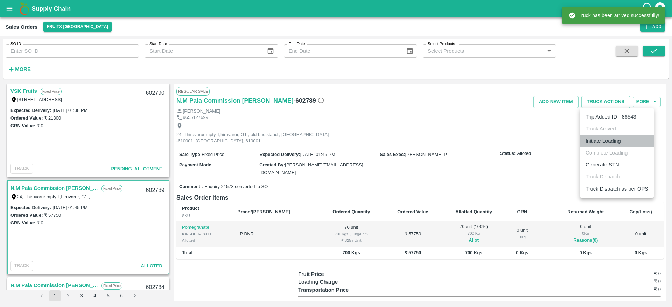
click at [606, 139] on li "Initiate Loading" at bounding box center [617, 141] width 74 height 12
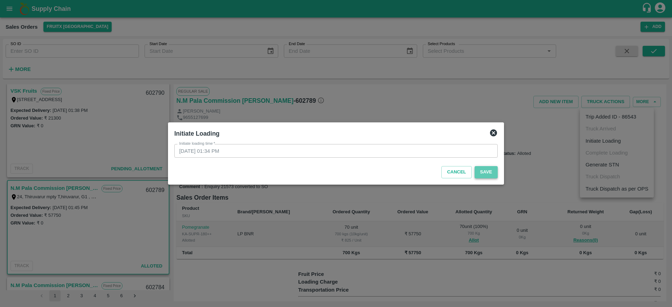
click at [484, 171] on button "Save" at bounding box center [485, 172] width 23 height 12
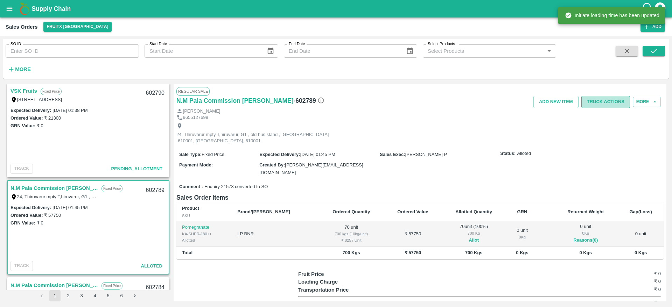
click at [602, 104] on button "Truck Actions" at bounding box center [605, 102] width 49 height 12
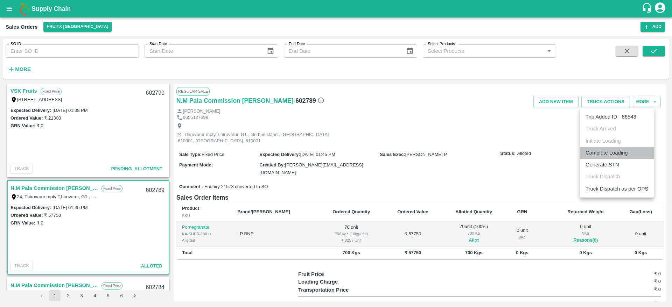
click at [599, 157] on li "Complete Loading" at bounding box center [617, 153] width 74 height 12
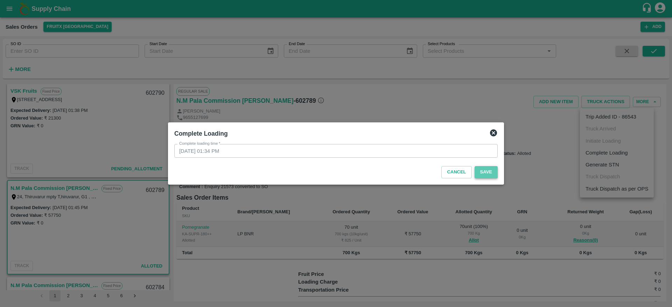
click at [487, 175] on button "Save" at bounding box center [485, 172] width 23 height 12
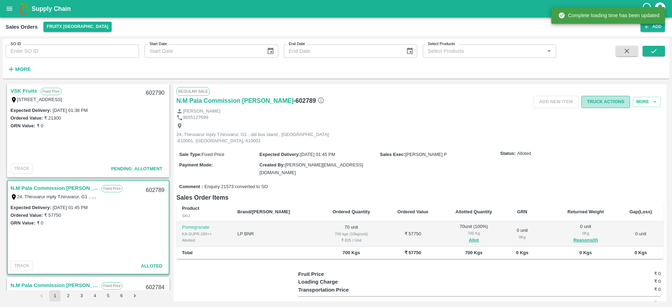
click at [609, 103] on button "Truck Actions" at bounding box center [605, 102] width 49 height 12
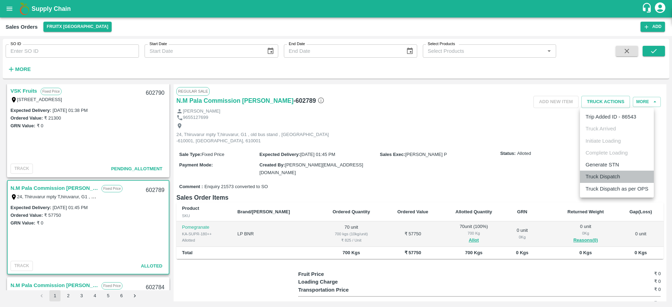
click at [607, 177] on li "Truck Dispatch" at bounding box center [617, 177] width 74 height 12
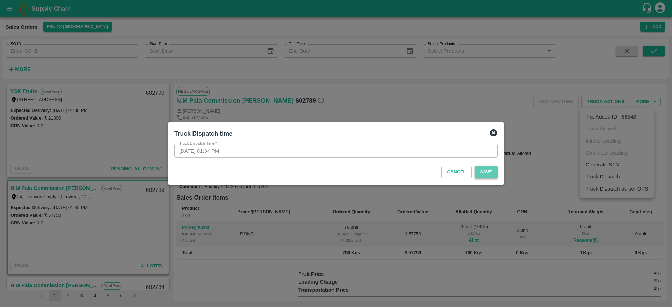
click at [487, 177] on button "Save" at bounding box center [485, 172] width 23 height 12
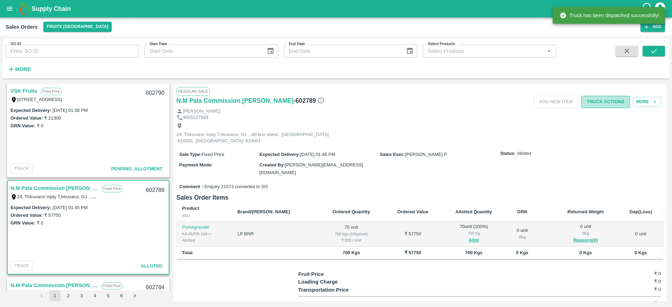
click at [604, 97] on button "Truck Actions" at bounding box center [605, 102] width 49 height 12
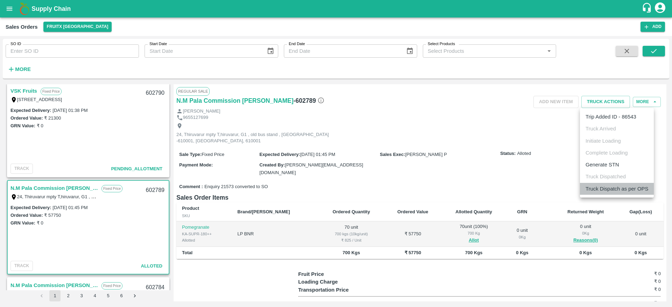
click at [590, 184] on li "Truck Dispatch as per OPS" at bounding box center [617, 189] width 74 height 12
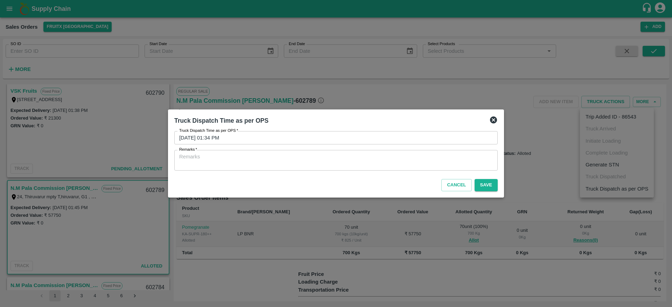
click at [372, 159] on textarea "Remarks   *" at bounding box center [335, 160] width 313 height 15
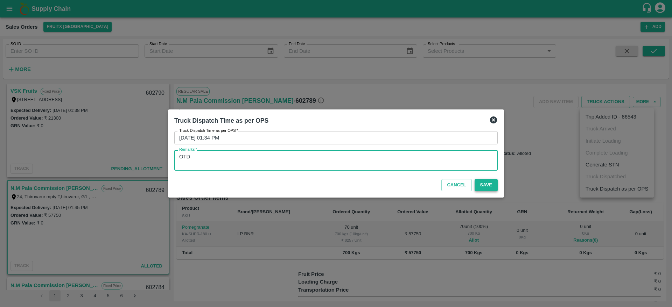
type textarea "OTD"
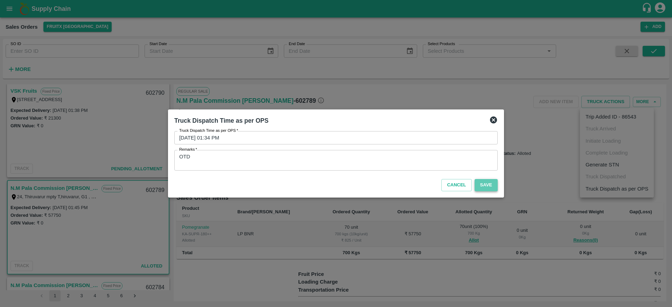
click at [485, 184] on button "Save" at bounding box center [485, 185] width 23 height 12
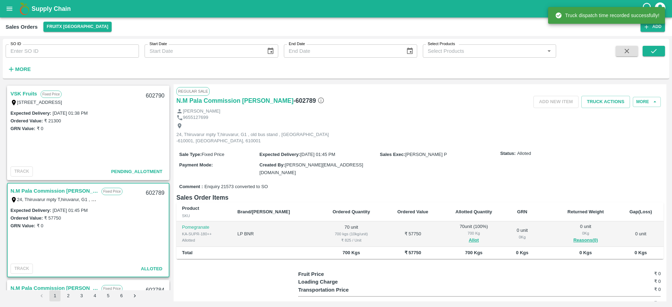
click at [26, 92] on link "VSK Fruits" at bounding box center [23, 93] width 27 height 9
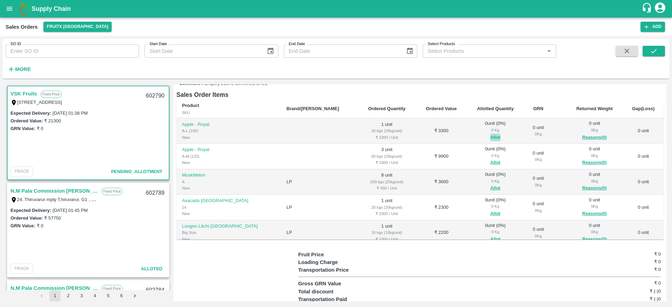
click at [490, 134] on button "Allot" at bounding box center [495, 138] width 10 height 8
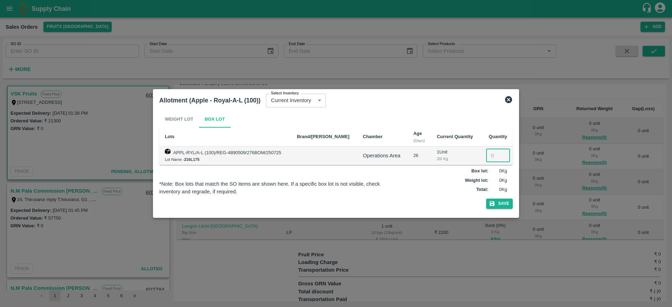
click at [490, 156] on input "number" at bounding box center [498, 155] width 24 height 13
type input "1"
drag, startPoint x: 499, startPoint y: 210, endPoint x: 500, endPoint y: 201, distance: 8.8
click at [500, 201] on div "Weight Lot Box Lot Lots Brand/Marka Chamber Age (Days) Current Quantity Quantit…" at bounding box center [335, 161] width 353 height 101
click at [500, 201] on button "Save" at bounding box center [499, 204] width 27 height 10
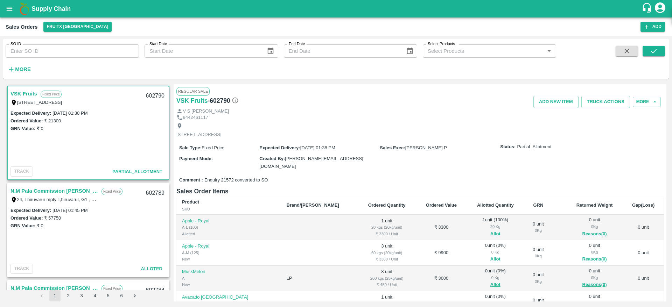
click at [153, 96] on div "602790" at bounding box center [155, 96] width 27 height 16
copy div "602790"
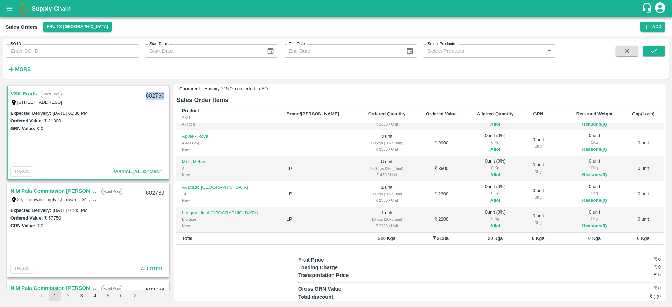
scroll to position [92, 0]
click at [490, 172] on button "Allot" at bounding box center [495, 174] width 10 height 8
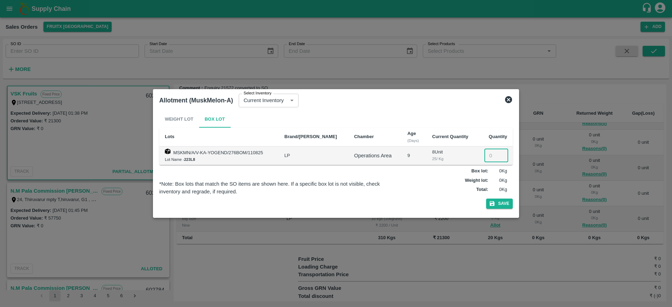
click at [491, 153] on input "number" at bounding box center [496, 155] width 24 height 13
type input "8"
click at [497, 203] on button "Save" at bounding box center [499, 204] width 27 height 10
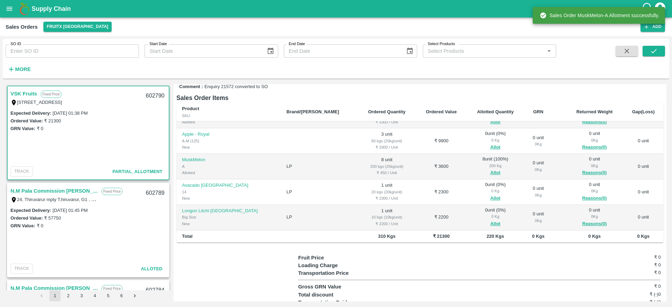
scroll to position [98, 0]
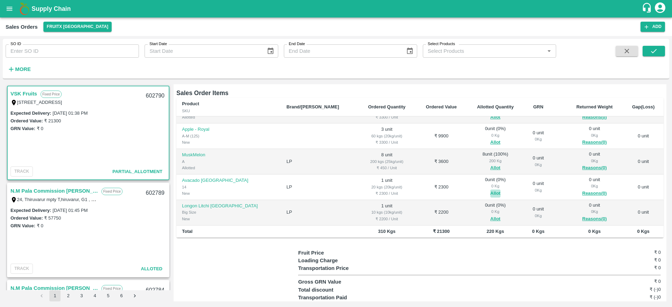
click at [490, 192] on button "Allot" at bounding box center [495, 194] width 10 height 8
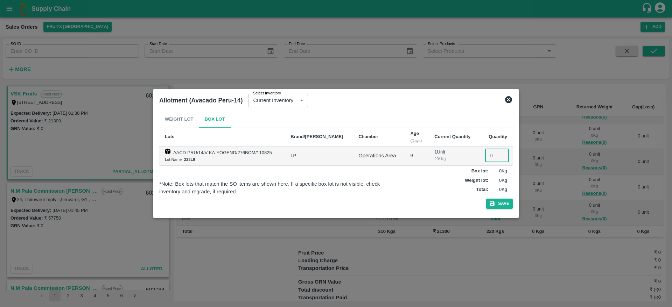
click at [492, 149] on input "number" at bounding box center [497, 155] width 24 height 13
type input "1"
click at [506, 205] on button "Save" at bounding box center [499, 204] width 27 height 10
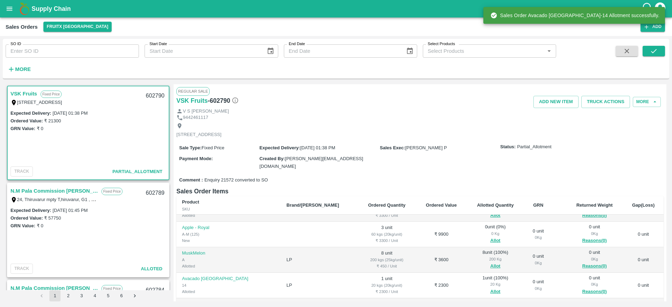
scroll to position [113, 0]
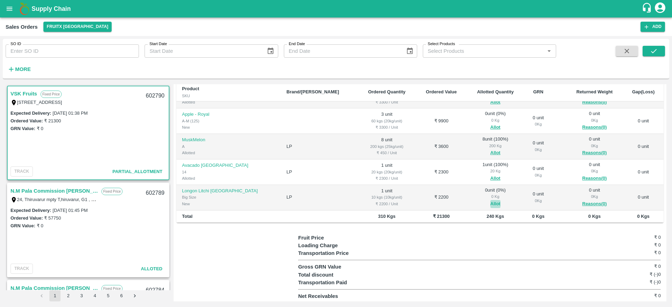
click at [490, 204] on button "Allot" at bounding box center [495, 204] width 10 height 8
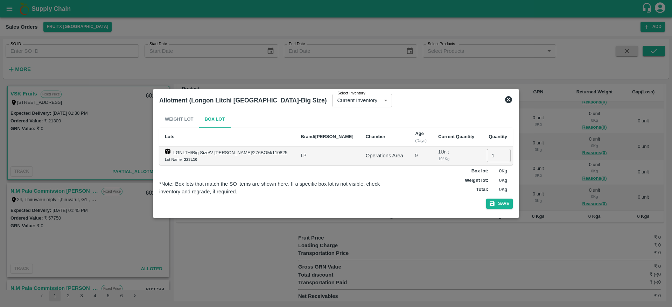
click at [490, 154] on input "1" at bounding box center [499, 155] width 24 height 13
type input "1"
click at [503, 207] on button "Save" at bounding box center [499, 204] width 27 height 10
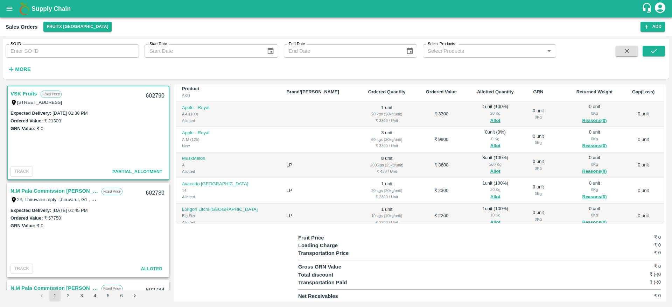
scroll to position [86, 0]
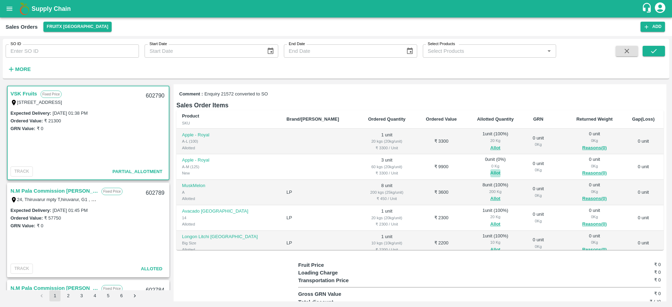
click at [490, 172] on button "Allot" at bounding box center [495, 173] width 10 height 8
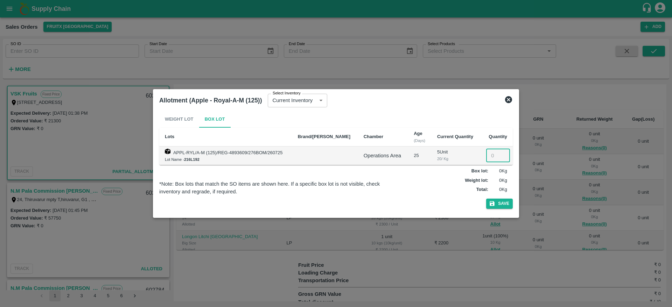
click at [492, 154] on input "number" at bounding box center [498, 155] width 24 height 13
type input "3"
click at [503, 204] on button "Save" at bounding box center [499, 204] width 27 height 10
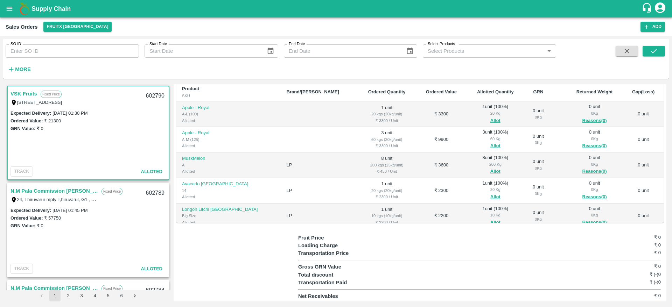
scroll to position [0, 0]
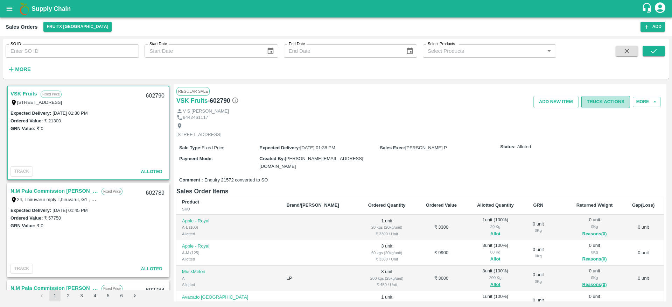
click at [596, 105] on button "Truck Actions" at bounding box center [605, 102] width 49 height 12
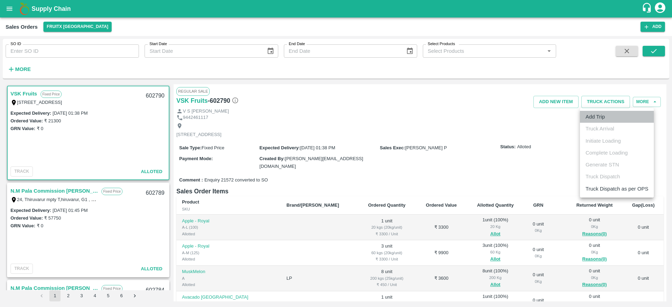
click at [598, 117] on li "Add Trip" at bounding box center [617, 117] width 74 height 12
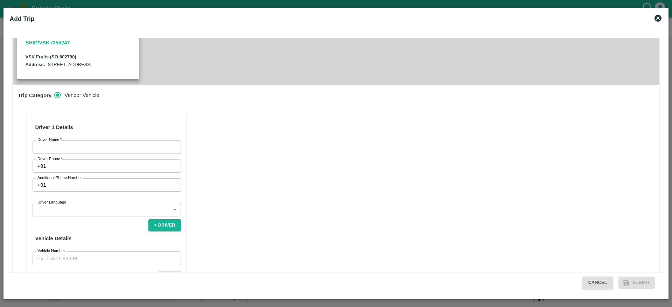
scroll to position [200, 0]
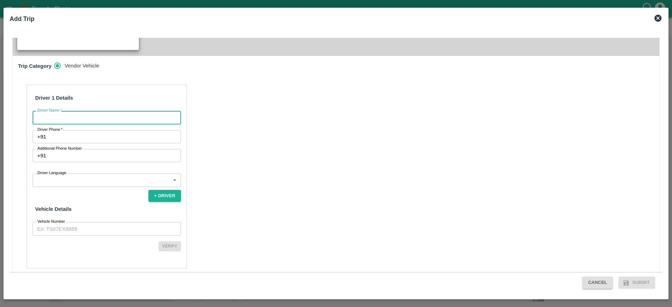
click at [105, 111] on input "Driver Name   *" at bounding box center [107, 117] width 148 height 13
type input "Ranjith kumar"
drag, startPoint x: 101, startPoint y: 118, endPoint x: 99, endPoint y: 133, distance: 15.2
click at [99, 133] on div "Driver 1 Details Driver Name   * Ranjith kumar Driver Name Driver Phone   * +91…" at bounding box center [107, 177] width 160 height 184
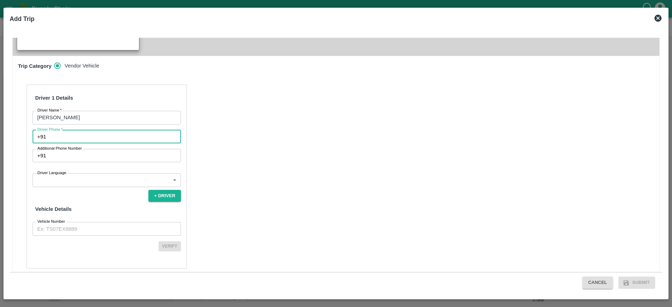
click at [99, 133] on input "Driver Phone   *" at bounding box center [115, 136] width 132 height 13
type input "8836838995"
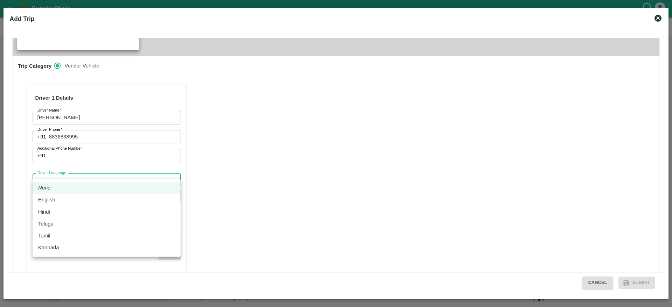
click at [104, 176] on body "Supply Chain Sales Orders FruitX Bangalore Add SO ID SO ID Start Date Start Dat…" at bounding box center [336, 153] width 672 height 307
click at [74, 228] on li "Telugu" at bounding box center [107, 224] width 148 height 12
type input "te"
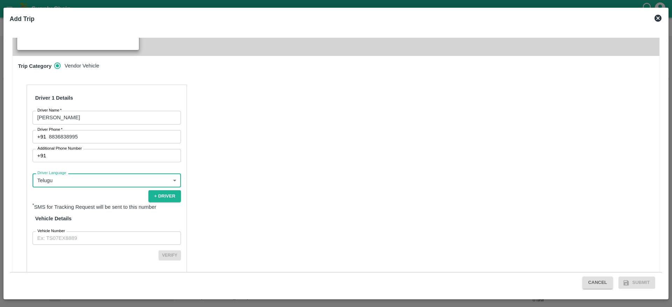
click at [79, 232] on input "Vehicle Number" at bounding box center [107, 238] width 148 height 13
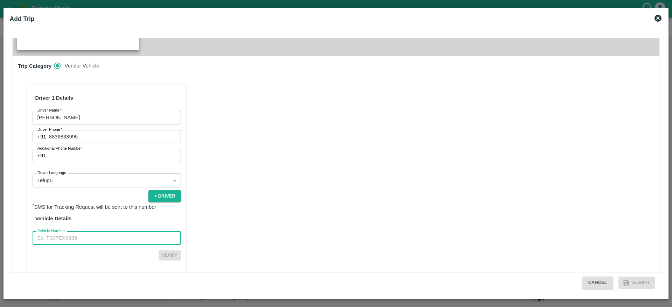
type input "TN48AR5859"
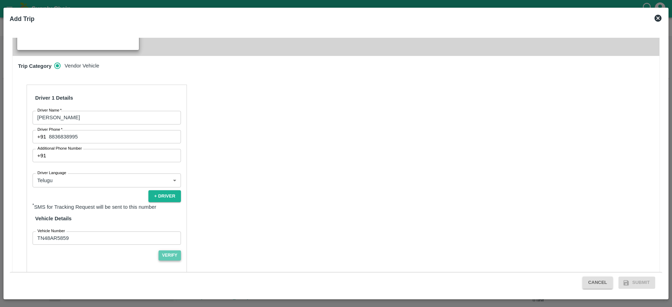
click at [165, 250] on button "Verify" at bounding box center [169, 255] width 22 height 10
click at [635, 278] on button "Submit" at bounding box center [636, 283] width 37 height 12
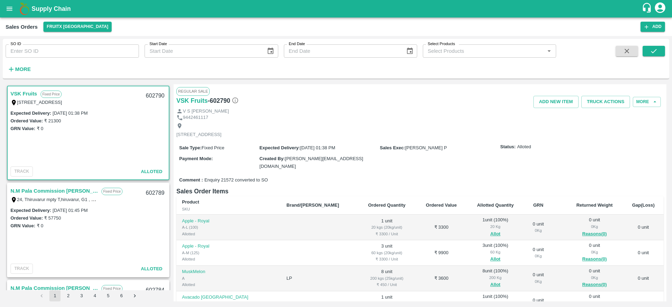
click at [24, 95] on link "VSK Fruits" at bounding box center [23, 93] width 27 height 9
click at [593, 103] on button "Truck Actions" at bounding box center [605, 102] width 49 height 12
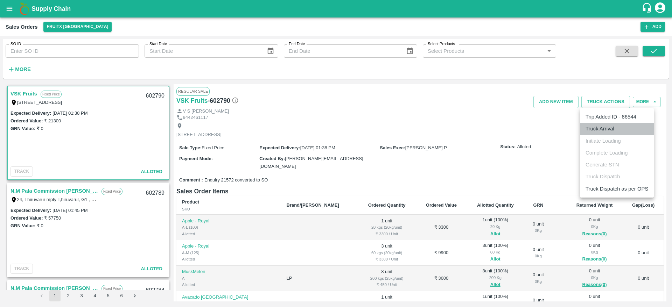
click at [598, 130] on li "Truck Arrival" at bounding box center [617, 129] width 74 height 12
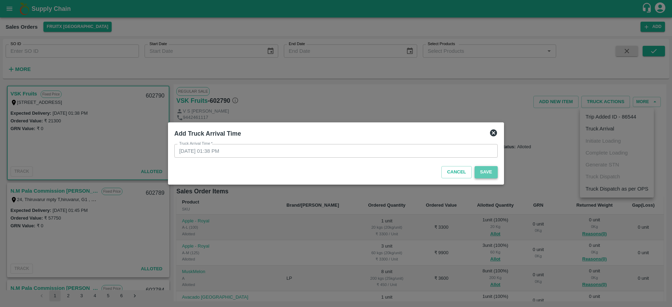
click at [487, 176] on button "Save" at bounding box center [485, 172] width 23 height 12
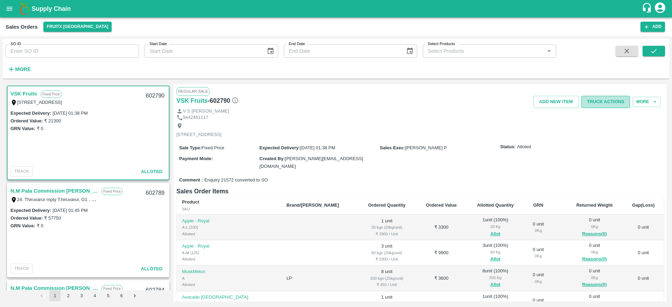
click at [601, 102] on button "Truck Actions" at bounding box center [605, 102] width 49 height 12
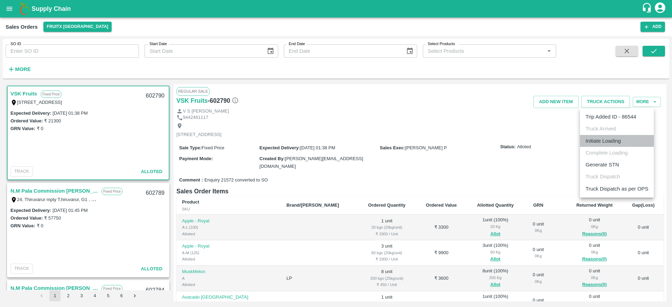
click at [598, 137] on li "Initiate Loading" at bounding box center [617, 141] width 74 height 12
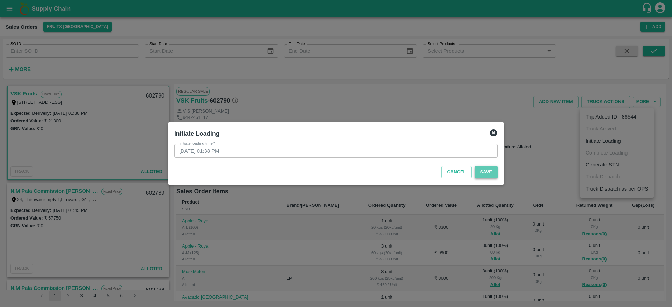
click at [481, 169] on button "Save" at bounding box center [485, 172] width 23 height 12
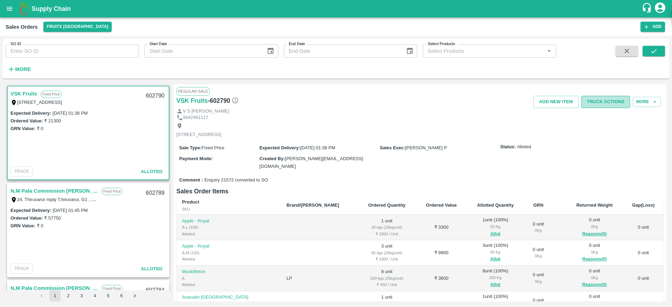
click at [604, 104] on button "Truck Actions" at bounding box center [605, 102] width 49 height 12
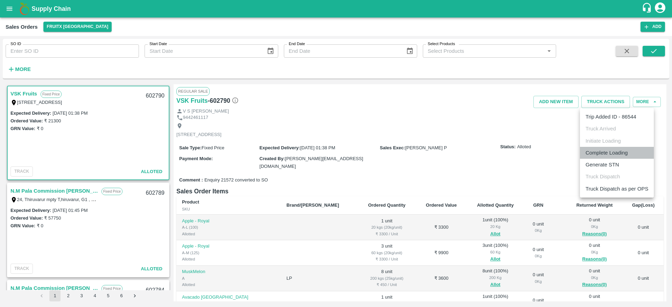
click at [607, 152] on li "Complete Loading" at bounding box center [617, 153] width 74 height 12
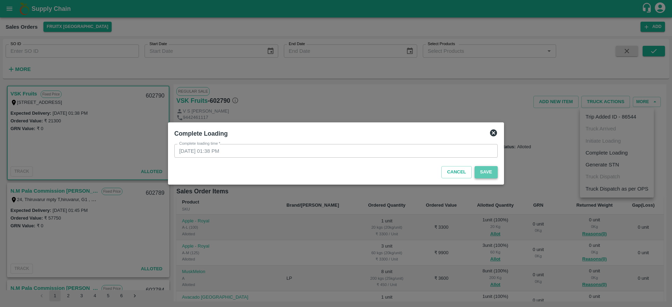
click at [487, 171] on button "Save" at bounding box center [485, 172] width 23 height 12
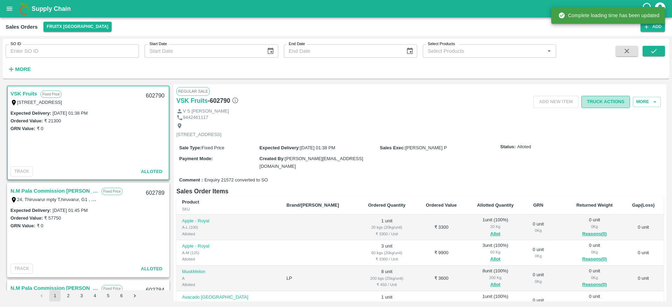
click at [596, 102] on button "Truck Actions" at bounding box center [605, 102] width 49 height 12
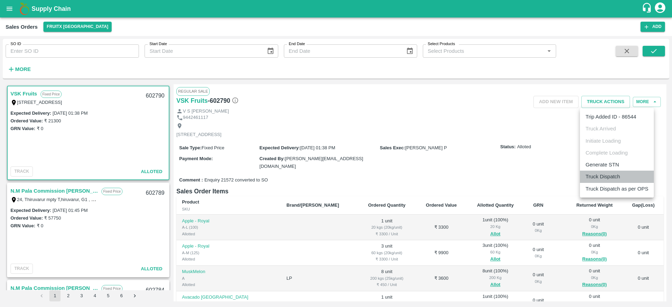
click at [601, 175] on li "Truck Dispatch" at bounding box center [617, 177] width 74 height 12
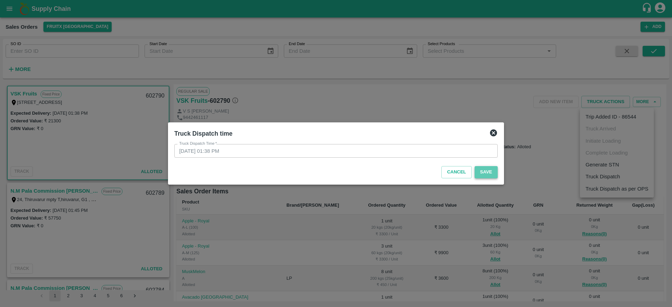
click at [487, 174] on button "Save" at bounding box center [485, 172] width 23 height 12
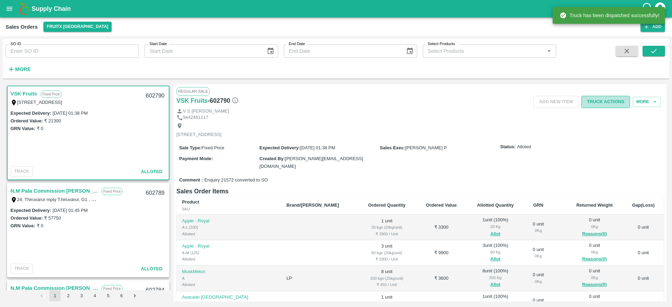
click at [599, 100] on button "Truck Actions" at bounding box center [605, 102] width 49 height 12
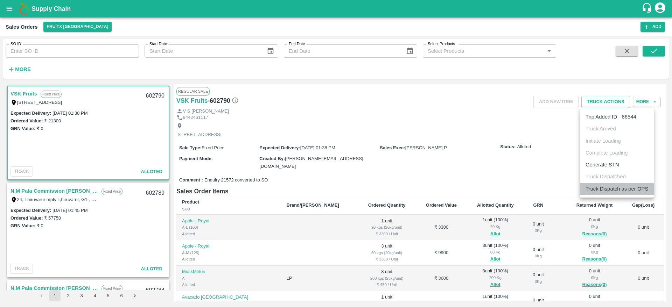
click at [606, 191] on li "Truck Dispatch as per OPS" at bounding box center [617, 189] width 74 height 12
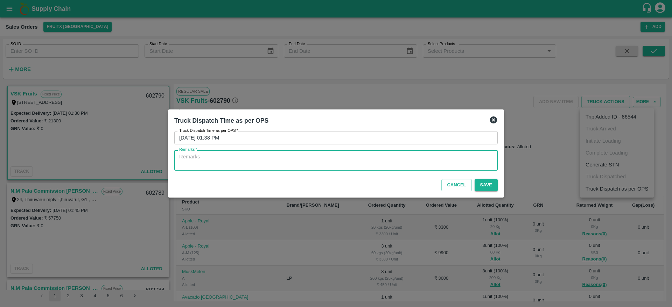
click at [415, 156] on textarea "Remarks   *" at bounding box center [335, 160] width 313 height 15
type textarea "OTD"
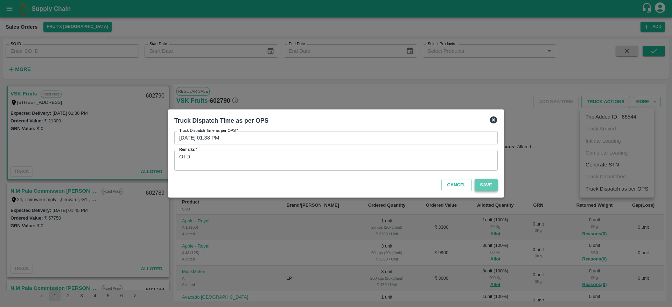
click at [483, 182] on button "Save" at bounding box center [485, 185] width 23 height 12
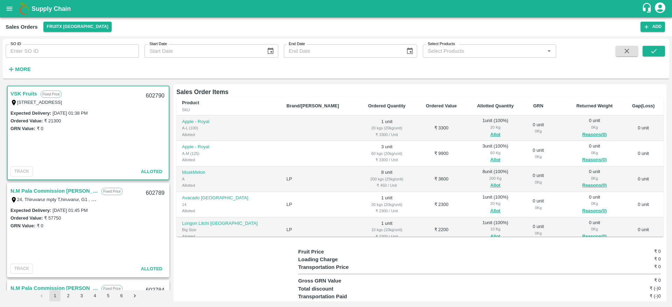
click at [150, 98] on div "602790" at bounding box center [155, 96] width 27 height 16
copy div "602790"
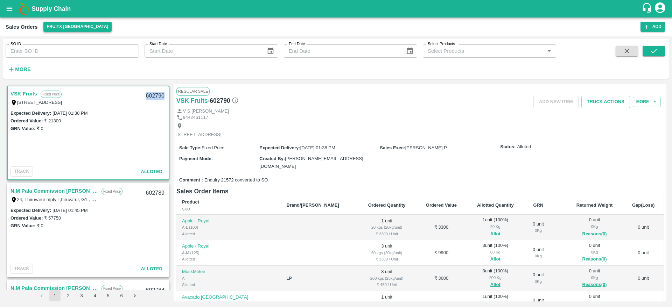
click at [54, 26] on button "FruitX [GEOGRAPHIC_DATA]" at bounding box center [77, 27] width 69 height 10
click at [73, 51] on li "Direct Customer" at bounding box center [84, 53] width 80 height 12
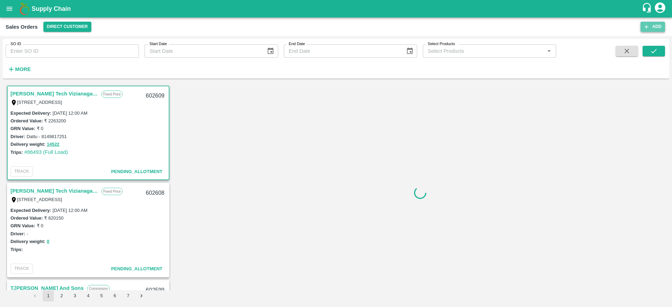
click at [655, 26] on button "Add" at bounding box center [652, 27] width 24 height 10
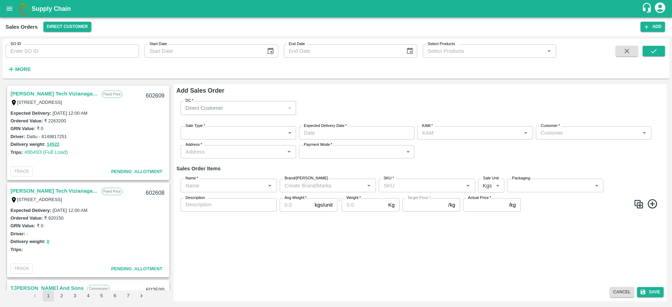
type input "[PERSON_NAME] R"
click at [246, 103] on div "Direct Customer" at bounding box center [238, 108] width 115 height 14
click at [249, 107] on div "Direct Customer" at bounding box center [234, 108] width 99 height 8
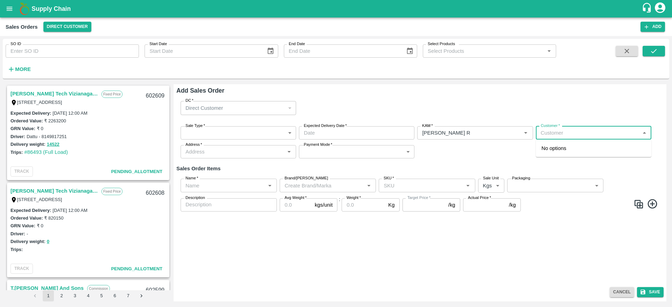
click at [583, 137] on input "Customer   *" at bounding box center [588, 132] width 100 height 9
type input "NAWAZ"
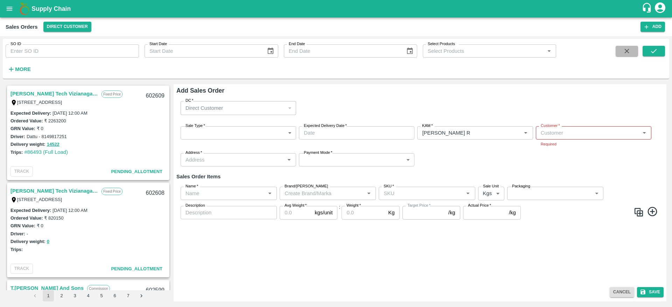
click at [634, 49] on button "button" at bounding box center [626, 51] width 22 height 10
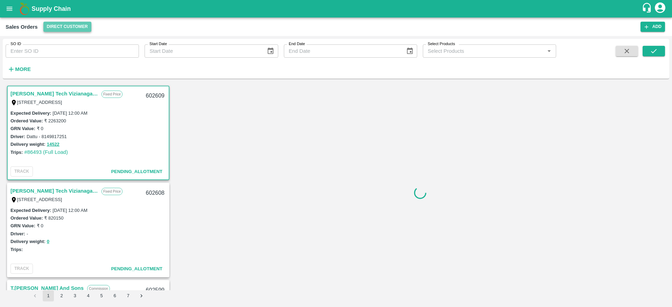
click at [60, 26] on button "Direct Customer" at bounding box center [67, 27] width 48 height 10
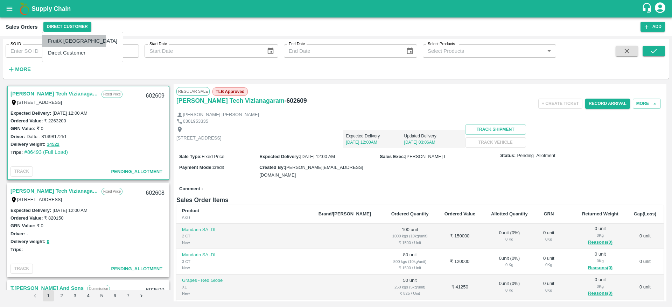
click at [74, 41] on li "FruitX [GEOGRAPHIC_DATA]" at bounding box center [82, 41] width 80 height 12
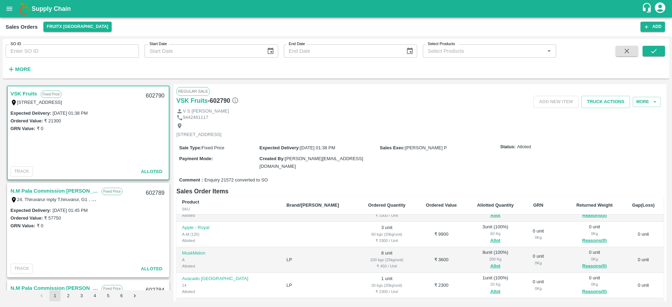
scroll to position [113, 0]
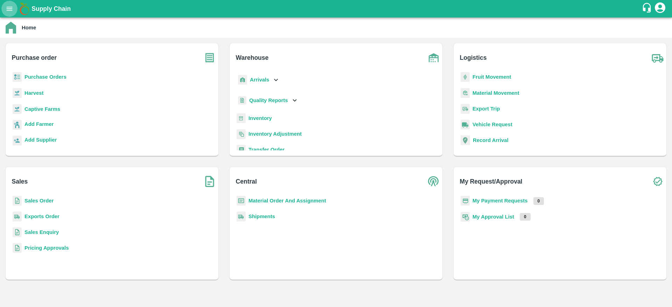
click at [9, 12] on icon "open drawer" at bounding box center [10, 9] width 8 height 8
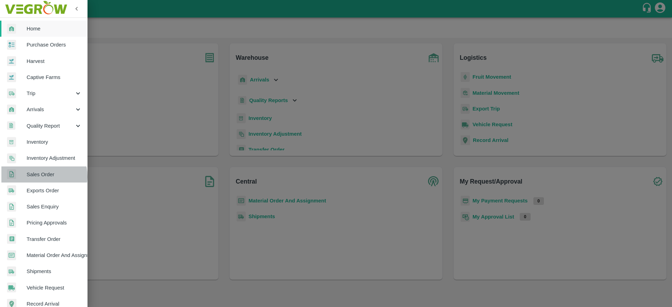
click at [42, 177] on span "Sales Order" at bounding box center [54, 175] width 55 height 8
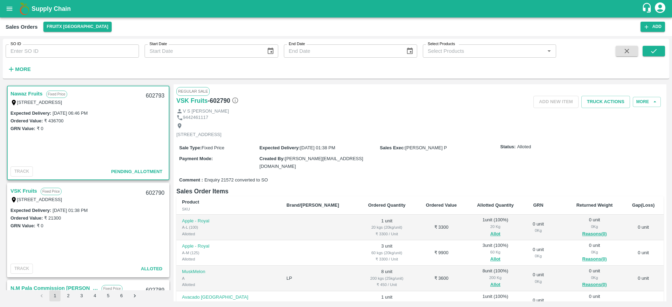
click at [21, 93] on link "Nawaz Fruits" at bounding box center [26, 93] width 32 height 9
click at [26, 93] on link "Nawaz Fruits" at bounding box center [26, 93] width 32 height 9
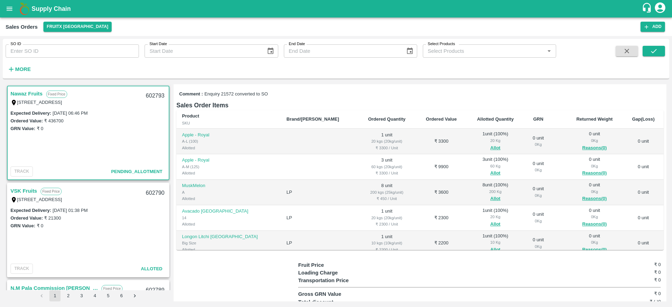
scroll to position [84, 0]
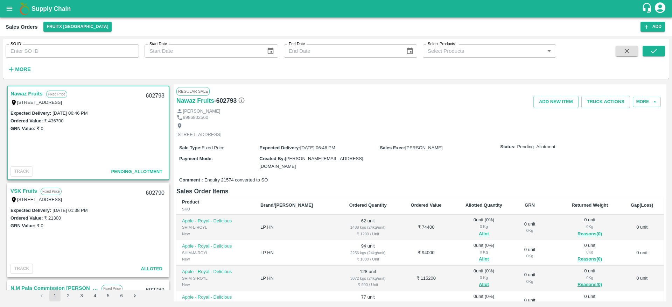
click at [30, 95] on link "Nawaz Fruits" at bounding box center [26, 93] width 32 height 9
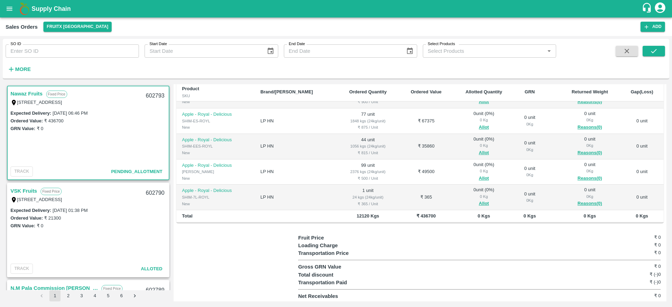
click at [21, 193] on link "VSK Fruits" at bounding box center [23, 190] width 27 height 9
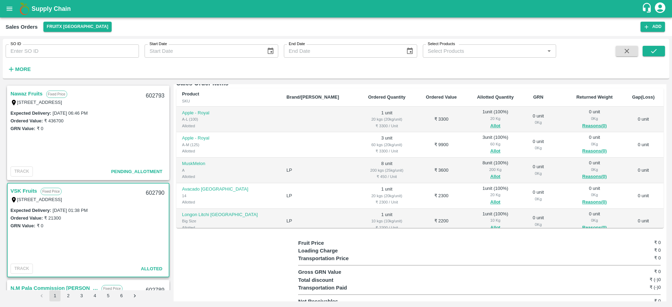
scroll to position [19, 0]
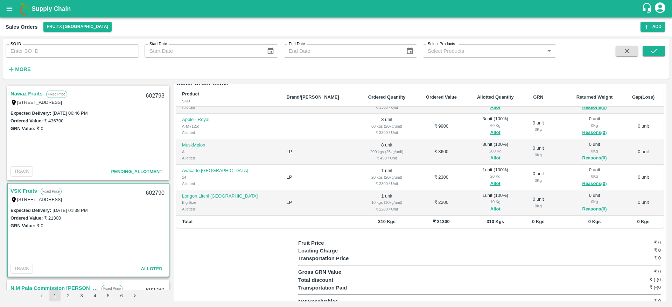
click at [33, 96] on link "Nawaz Fruits" at bounding box center [26, 93] width 32 height 9
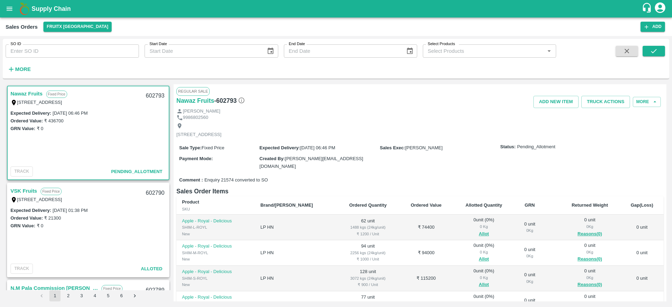
click at [29, 93] on link "Nawaz Fruits" at bounding box center [26, 93] width 32 height 9
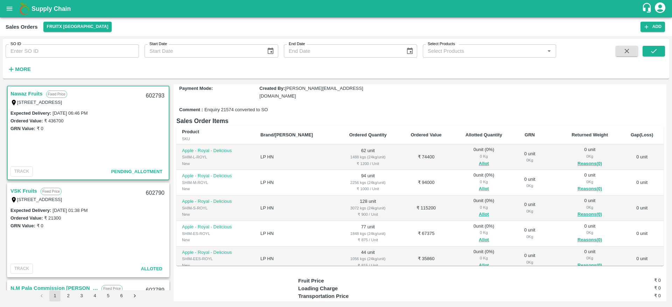
scroll to position [75, 0]
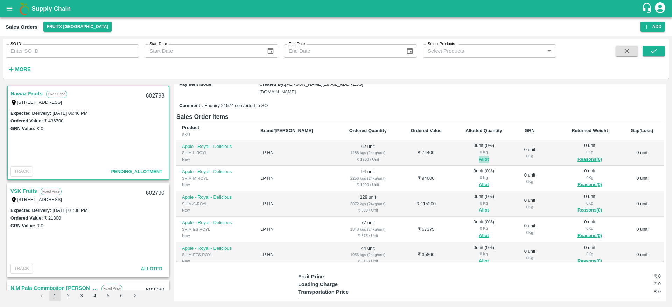
click at [479, 156] on button "Allot" at bounding box center [484, 160] width 10 height 8
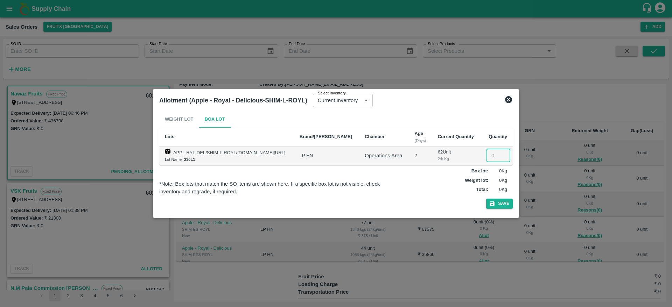
click at [493, 157] on input "number" at bounding box center [498, 155] width 24 height 13
type input "62"
click at [500, 201] on button "Save" at bounding box center [499, 204] width 27 height 10
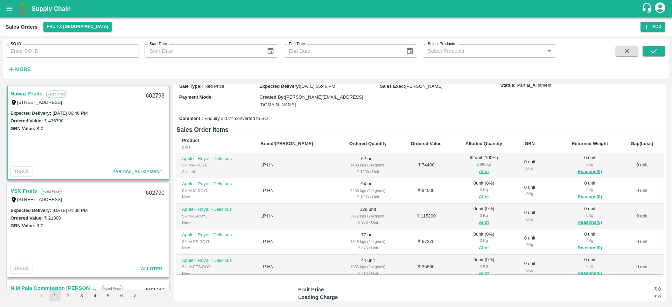
scroll to position [63, 0]
click at [479, 196] on button "Allot" at bounding box center [484, 196] width 10 height 8
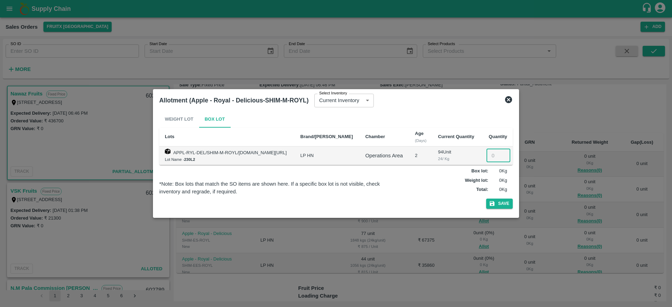
click at [494, 155] on input "number" at bounding box center [498, 155] width 24 height 13
type input "94"
click at [494, 205] on icon "button" at bounding box center [491, 203] width 5 height 5
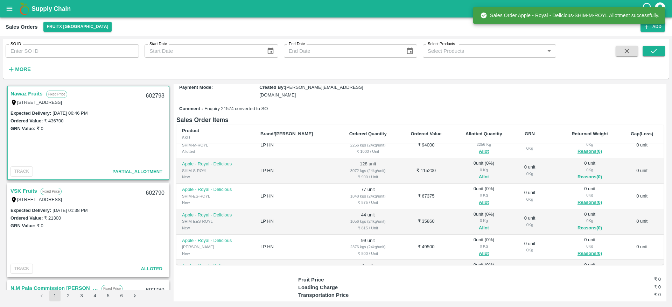
scroll to position [38, 0]
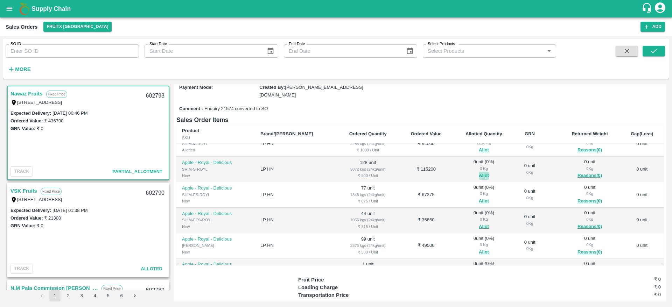
click at [479, 173] on button "Allot" at bounding box center [484, 176] width 10 height 8
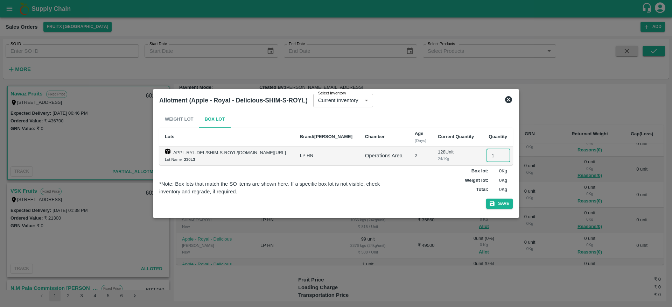
click at [491, 154] on input "1" at bounding box center [498, 155] width 24 height 13
type input "128"
click at [497, 205] on button "Save" at bounding box center [499, 204] width 27 height 10
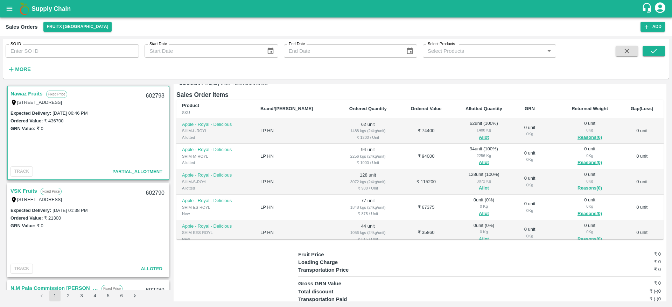
scroll to position [47, 0]
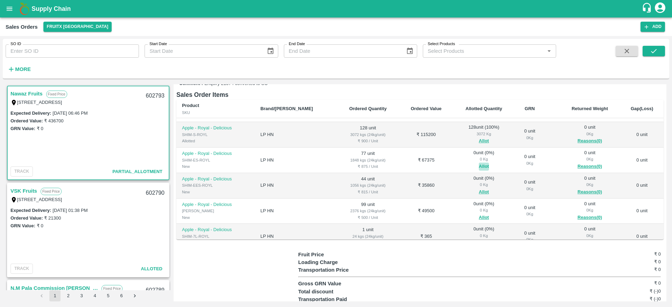
click at [479, 164] on button "Allot" at bounding box center [484, 167] width 10 height 8
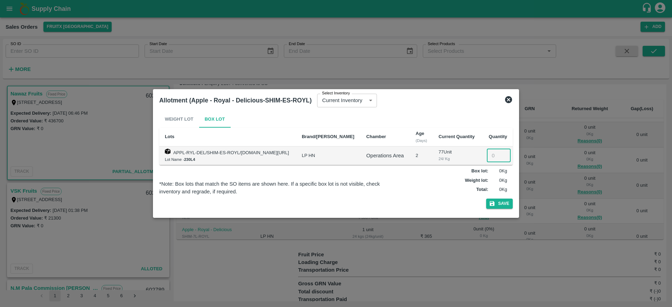
click at [492, 154] on input "number" at bounding box center [499, 155] width 24 height 13
type input "77"
click at [501, 203] on button "Save" at bounding box center [499, 204] width 27 height 10
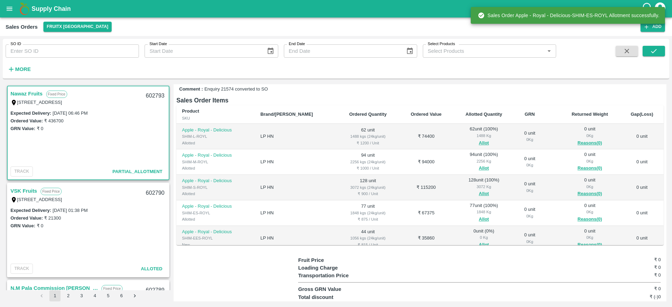
scroll to position [97, 0]
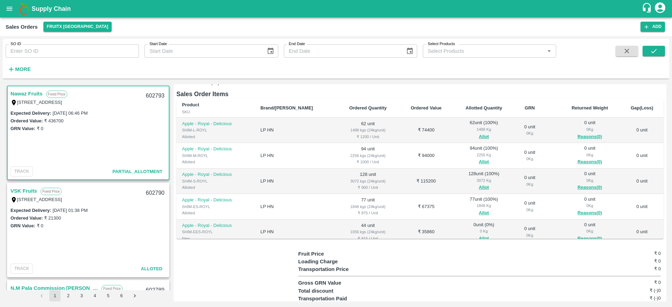
click at [453, 160] on td "94 unit ( 100 %) 2256 Kg Allot" at bounding box center [484, 156] width 62 height 26
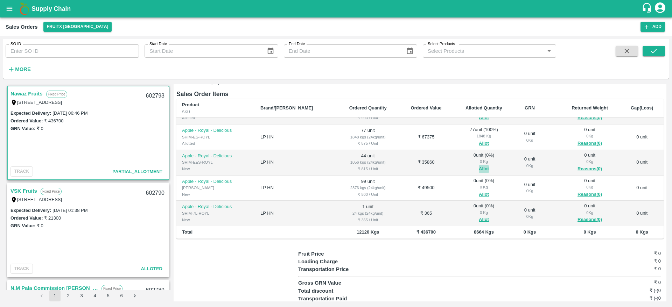
click at [479, 166] on button "Allot" at bounding box center [484, 169] width 10 height 8
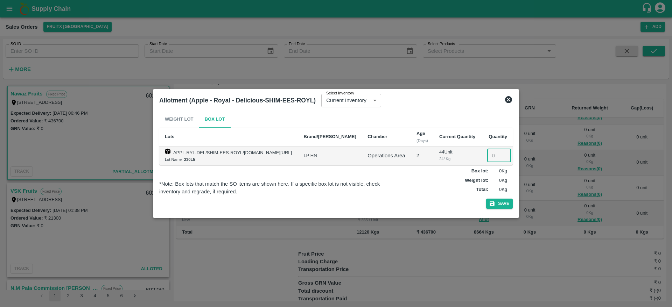
click at [494, 155] on input "number" at bounding box center [499, 155] width 24 height 13
type input "44"
click at [495, 205] on icon "button" at bounding box center [492, 203] width 6 height 6
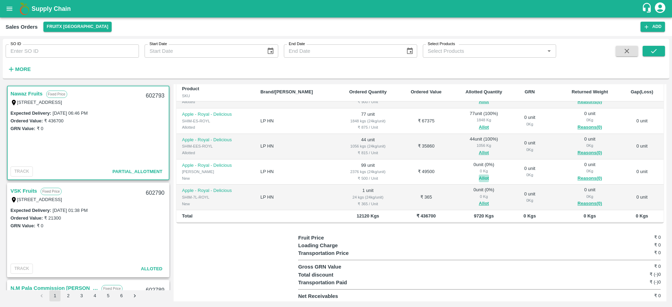
click at [479, 175] on button "Allot" at bounding box center [484, 179] width 10 height 8
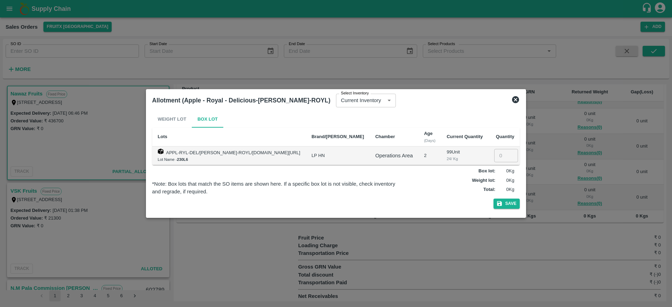
click at [511, 100] on icon at bounding box center [515, 100] width 8 height 8
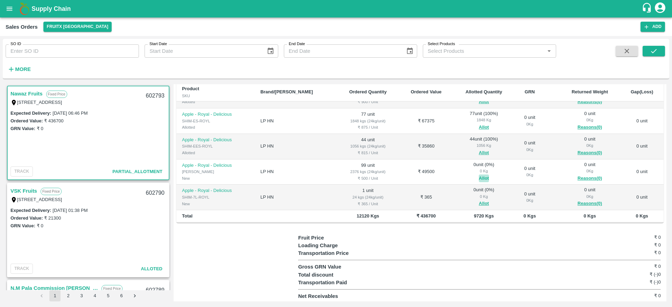
click at [479, 179] on button "Allot" at bounding box center [484, 179] width 10 height 8
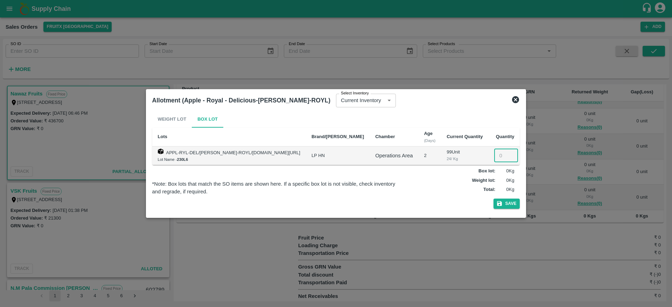
click at [495, 157] on input "number" at bounding box center [506, 155] width 24 height 13
type input "099"
click at [502, 206] on button "Save" at bounding box center [506, 204] width 27 height 10
click at [502, 206] on icon at bounding box center [506, 203] width 9 height 9
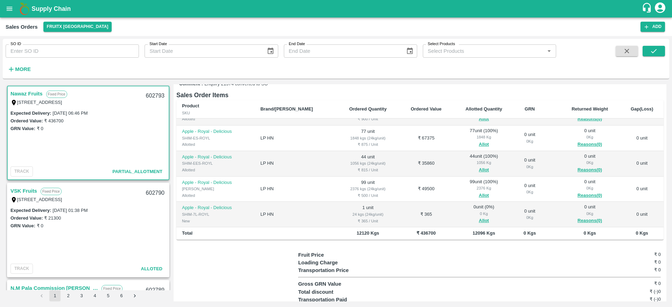
scroll to position [106, 0]
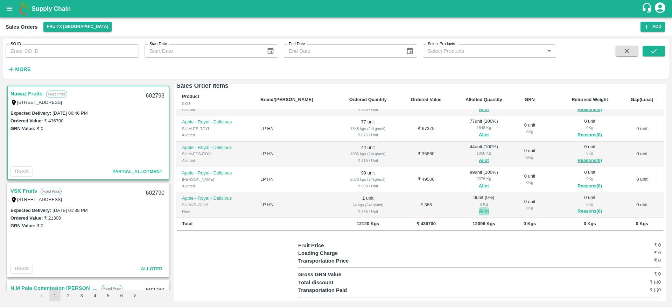
click at [479, 211] on button "Allot" at bounding box center [484, 211] width 10 height 8
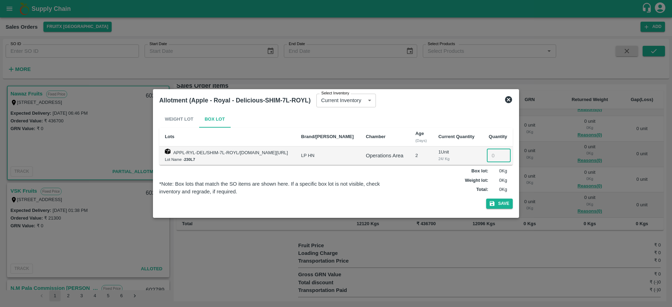
click at [494, 158] on input "number" at bounding box center [499, 155] width 24 height 13
type input "1"
click at [497, 205] on button "Save" at bounding box center [499, 204] width 27 height 10
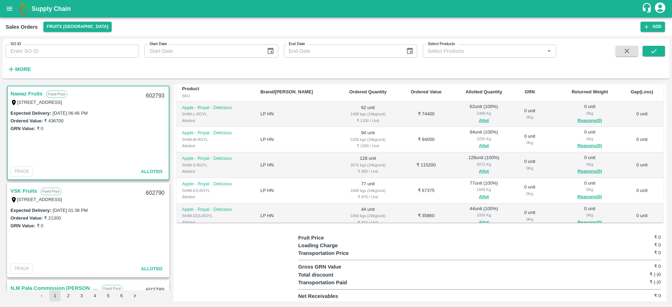
scroll to position [0, 0]
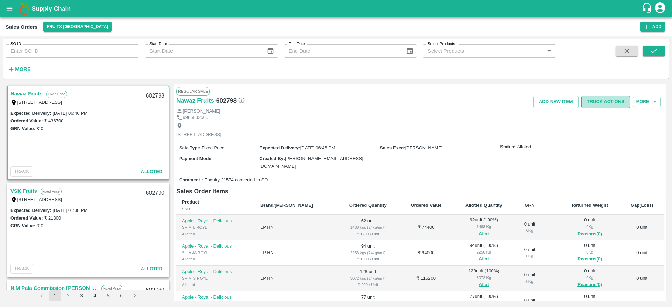
click at [599, 97] on button "Truck Actions" at bounding box center [605, 102] width 49 height 12
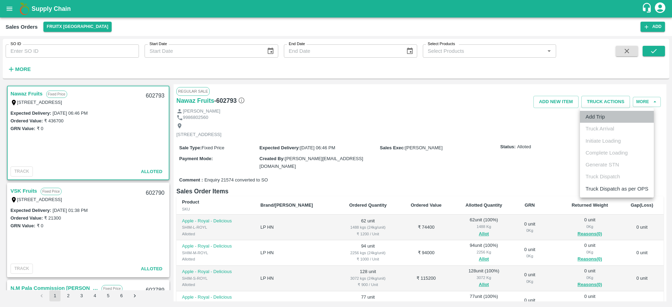
click at [596, 117] on li "Add Trip" at bounding box center [617, 117] width 74 height 12
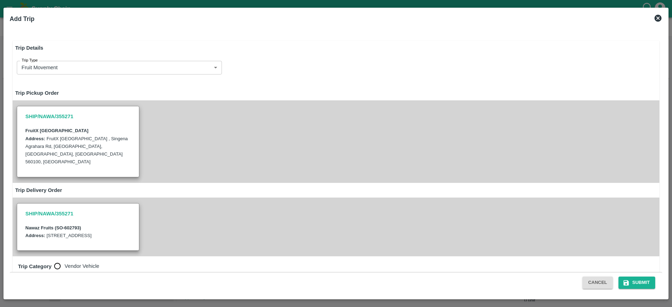
radio input "true"
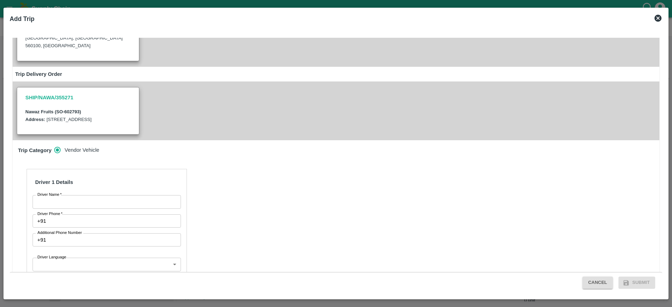
scroll to position [208, 0]
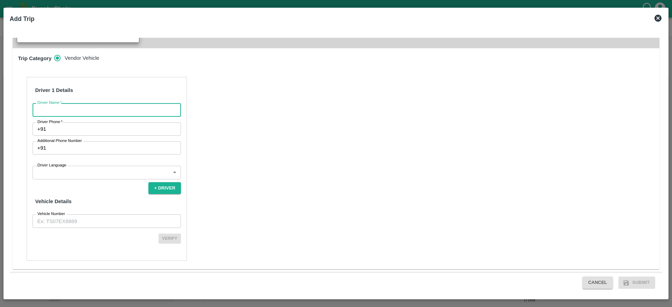
click at [70, 116] on input "Driver Name   *" at bounding box center [107, 109] width 148 height 13
drag, startPoint x: 101, startPoint y: 109, endPoint x: 0, endPoint y: 112, distance: 100.8
click at [0, 112] on div "Add Trip Trip Details Trip Type Fruit Movement 1 Trip Type Trip Pickup Order SH…" at bounding box center [336, 153] width 672 height 307
type input "Nawaz"
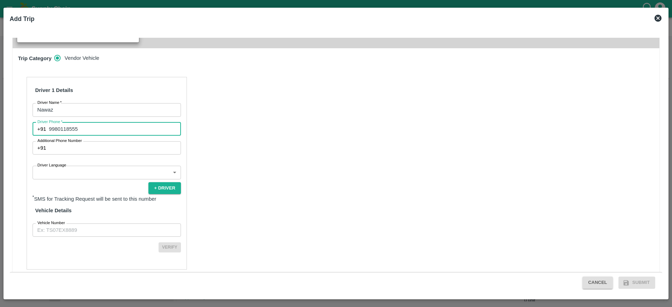
type input "9980118555"
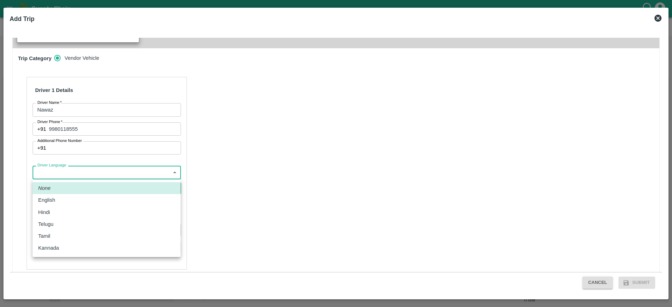
click at [94, 174] on body "Supply Chain Sales Orders FruitX Bangalore Add SO ID SO ID Start Date Start Dat…" at bounding box center [336, 153] width 672 height 307
click at [94, 174] on div at bounding box center [336, 153] width 672 height 307
click at [91, 169] on body "Supply Chain Sales Orders FruitX Bangalore Add SO ID SO ID Start Date Start Dat…" at bounding box center [336, 153] width 672 height 307
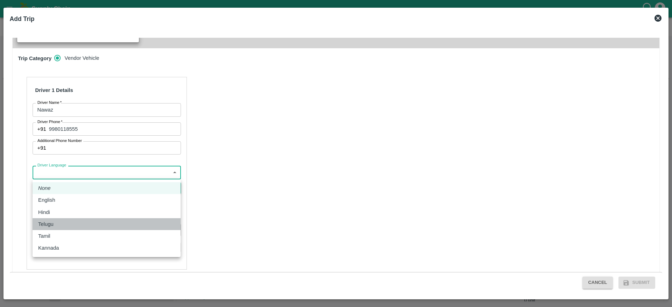
click at [77, 222] on div "Telugu" at bounding box center [106, 224] width 137 height 8
type input "te"
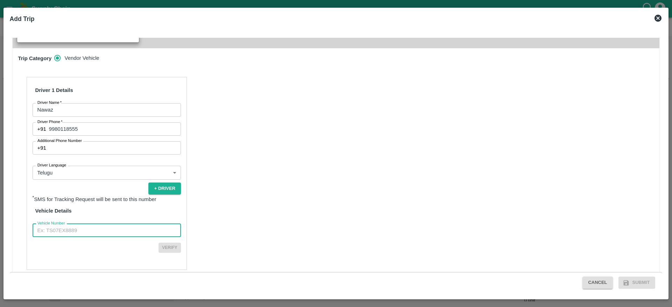
click at [83, 231] on input "Vehicle Number" at bounding box center [107, 230] width 148 height 13
type input "KA01HH0675"
drag, startPoint x: 74, startPoint y: 225, endPoint x: 6, endPoint y: 232, distance: 67.9
click at [6, 232] on div "Add Trip Trip Details Trip Type Fruit Movement 1 Trip Type Trip Pickup Order SH…" at bounding box center [335, 154] width 665 height 292
click at [64, 231] on input "Vehicle Number" at bounding box center [107, 230] width 148 height 13
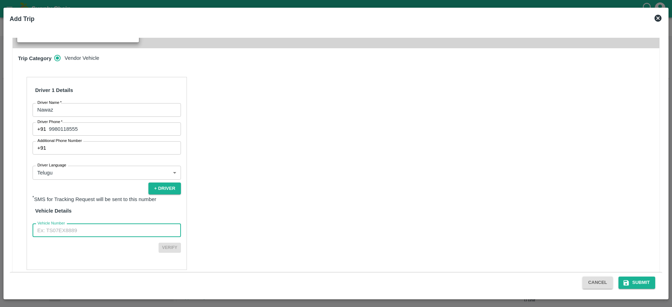
type input "KA51AH6615"
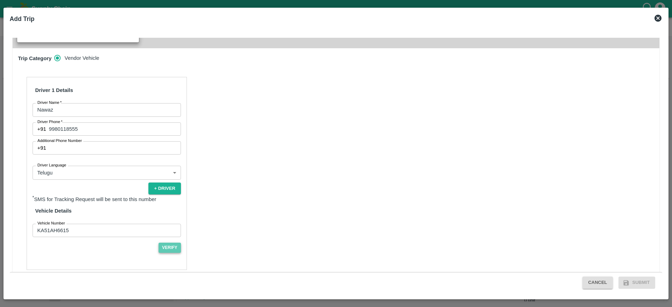
click at [172, 251] on button "Verify" at bounding box center [169, 248] width 22 height 10
click at [638, 282] on button "Submit" at bounding box center [636, 283] width 37 height 12
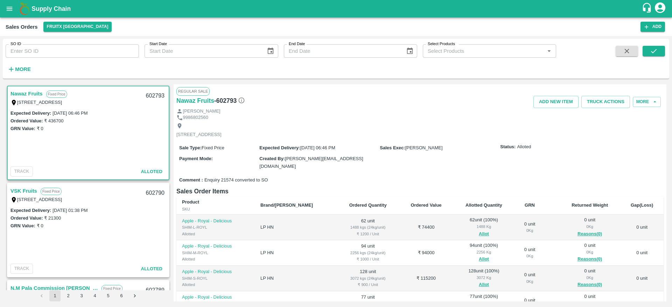
click at [32, 93] on link "Nawaz Fruits" at bounding box center [26, 93] width 32 height 9
click at [605, 100] on button "Truck Actions" at bounding box center [605, 102] width 49 height 12
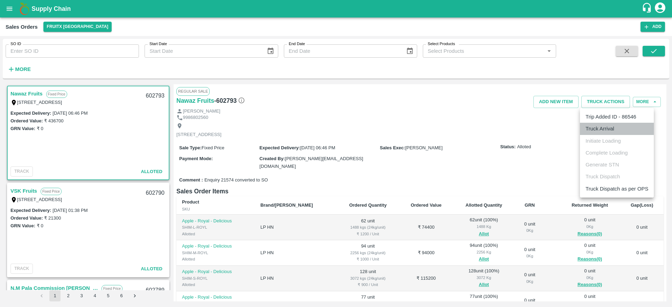
click at [594, 132] on li "Truck Arrival" at bounding box center [617, 129] width 74 height 12
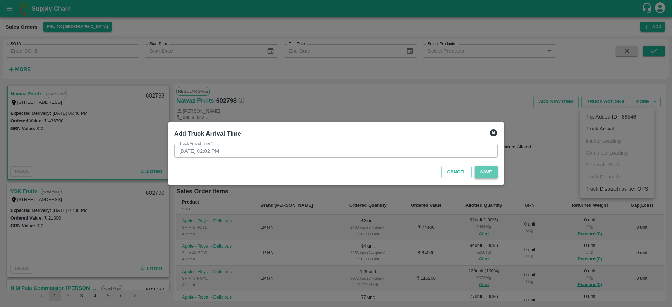
click at [489, 173] on button "Save" at bounding box center [485, 172] width 23 height 12
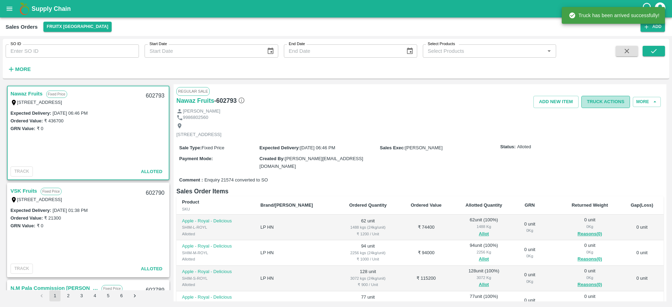
click at [595, 102] on button "Truck Actions" at bounding box center [605, 102] width 49 height 12
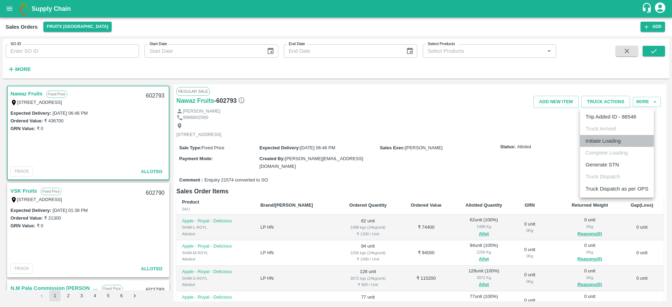
click at [600, 144] on li "Initiate Loading" at bounding box center [617, 141] width 74 height 12
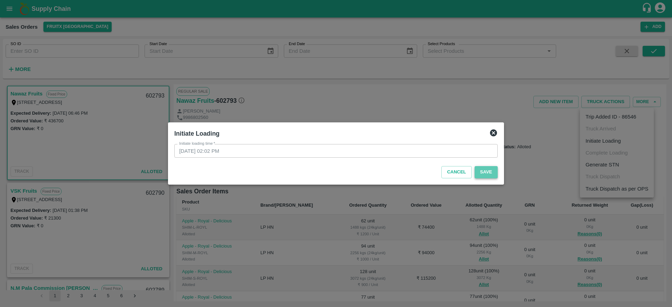
click at [482, 172] on button "Save" at bounding box center [485, 172] width 23 height 12
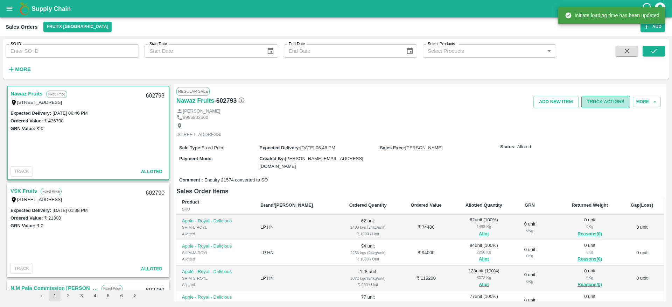
click at [602, 103] on button "Truck Actions" at bounding box center [605, 102] width 49 height 12
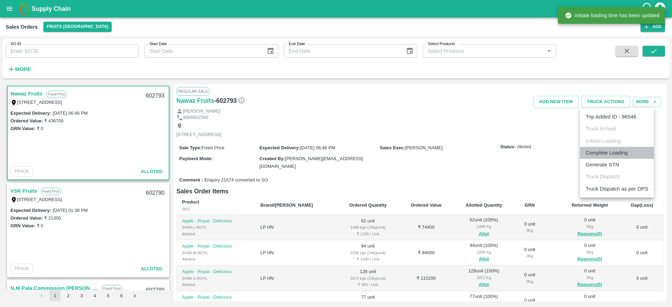
click at [601, 153] on li "Complete Loading" at bounding box center [617, 153] width 74 height 12
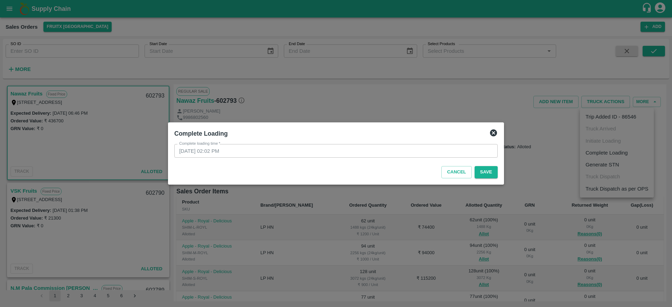
click at [488, 181] on div "Cancel Save" at bounding box center [335, 171] width 329 height 21
drag, startPoint x: 488, startPoint y: 181, endPoint x: 487, endPoint y: 168, distance: 12.3
click at [487, 168] on div "Cancel Save" at bounding box center [335, 171] width 329 height 21
click at [487, 168] on button "Save" at bounding box center [485, 172] width 23 height 12
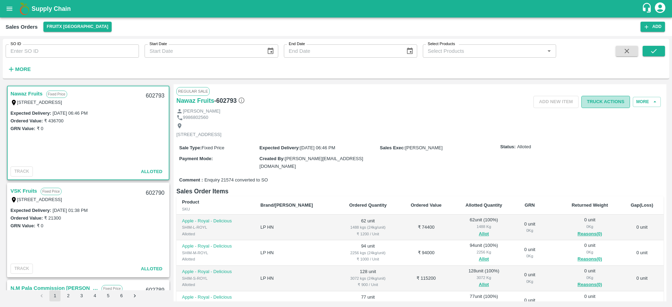
click at [608, 106] on button "Truck Actions" at bounding box center [605, 102] width 49 height 12
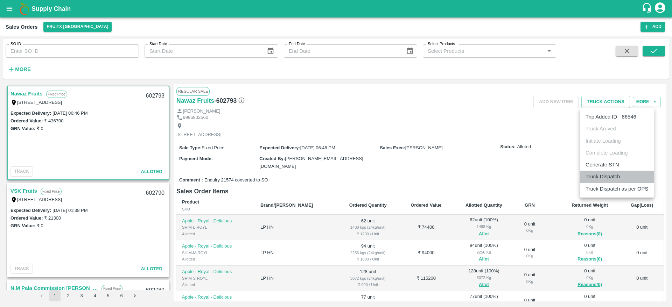
click at [600, 176] on li "Truck Dispatch" at bounding box center [617, 177] width 74 height 12
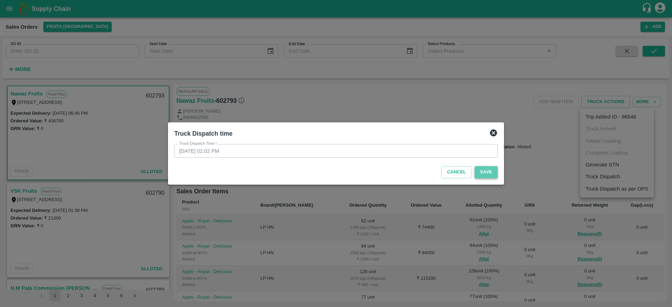
click at [492, 171] on button "Save" at bounding box center [485, 172] width 23 height 12
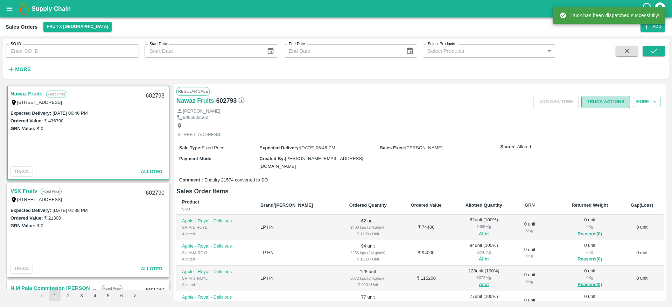
click at [585, 98] on button "Truck Actions" at bounding box center [605, 102] width 49 height 12
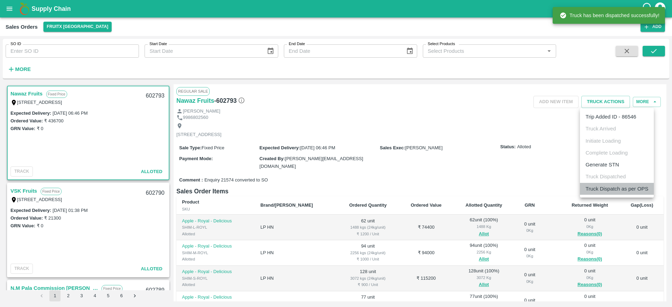
click at [606, 190] on li "Truck Dispatch as per OPS" at bounding box center [617, 189] width 74 height 12
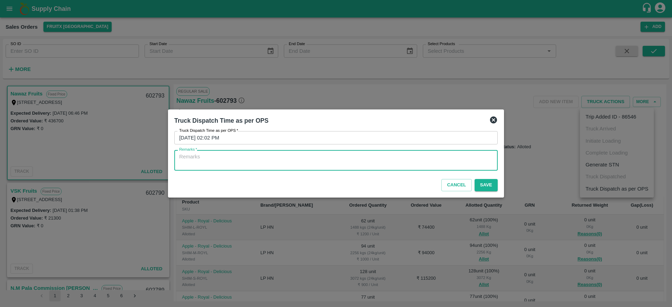
click at [399, 165] on textarea "Remarks   *" at bounding box center [335, 160] width 313 height 15
type textarea "OTD"
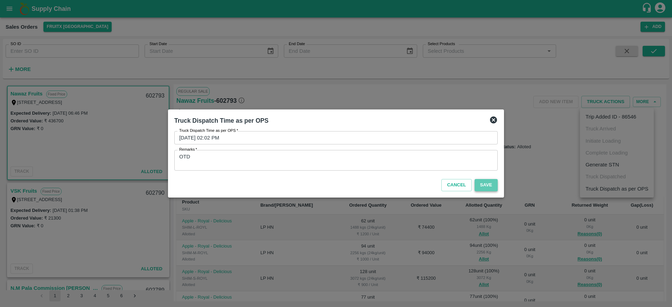
click at [483, 187] on button "Save" at bounding box center [485, 185] width 23 height 12
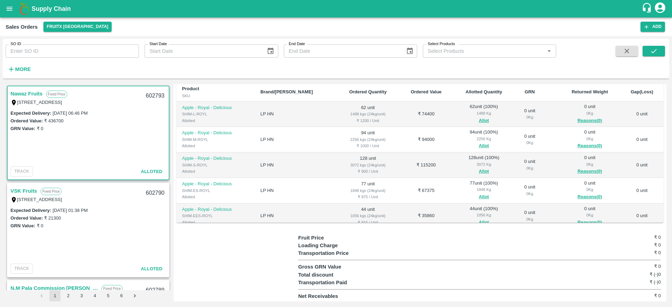
click at [32, 95] on link "Nawaz Fruits" at bounding box center [26, 93] width 32 height 9
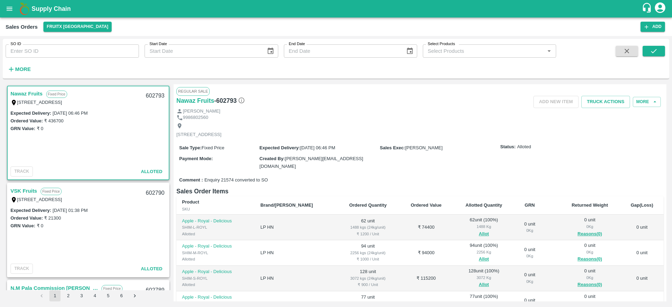
click at [37, 9] on b "Supply Chain" at bounding box center [50, 8] width 39 height 7
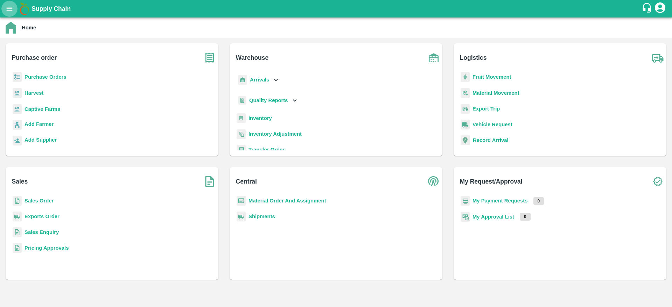
click at [13, 6] on icon "open drawer" at bounding box center [10, 9] width 8 height 8
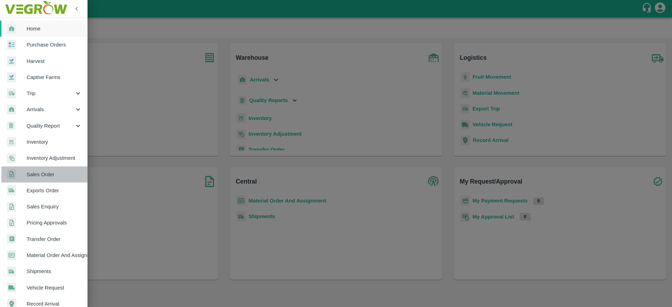
click at [51, 176] on span "Sales Order" at bounding box center [54, 175] width 55 height 8
